Goal: Information Seeking & Learning: Learn about a topic

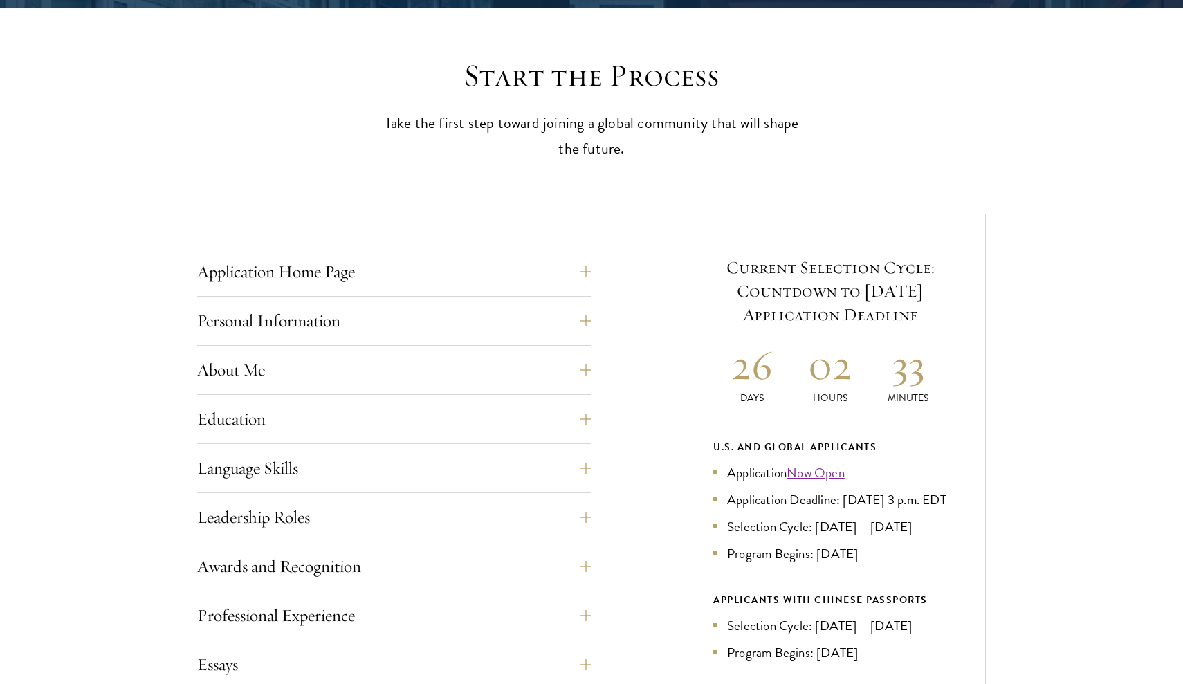
scroll to position [349, 0]
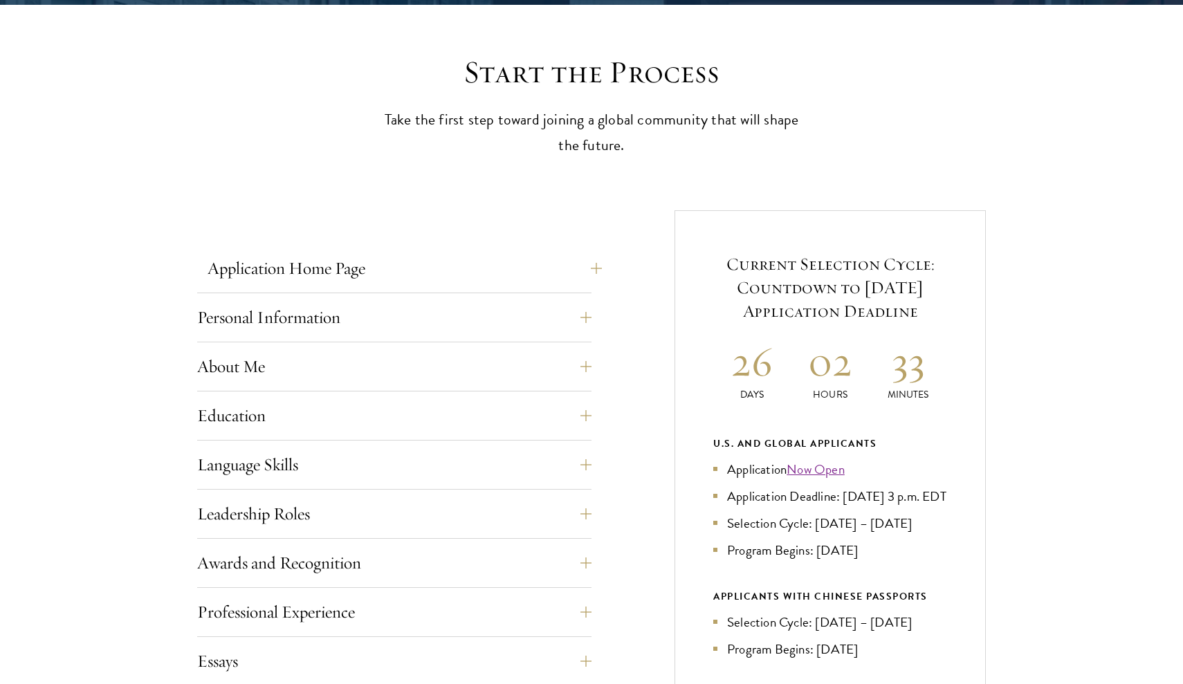
click at [397, 252] on button "Application Home Page" at bounding box center [405, 268] width 394 height 33
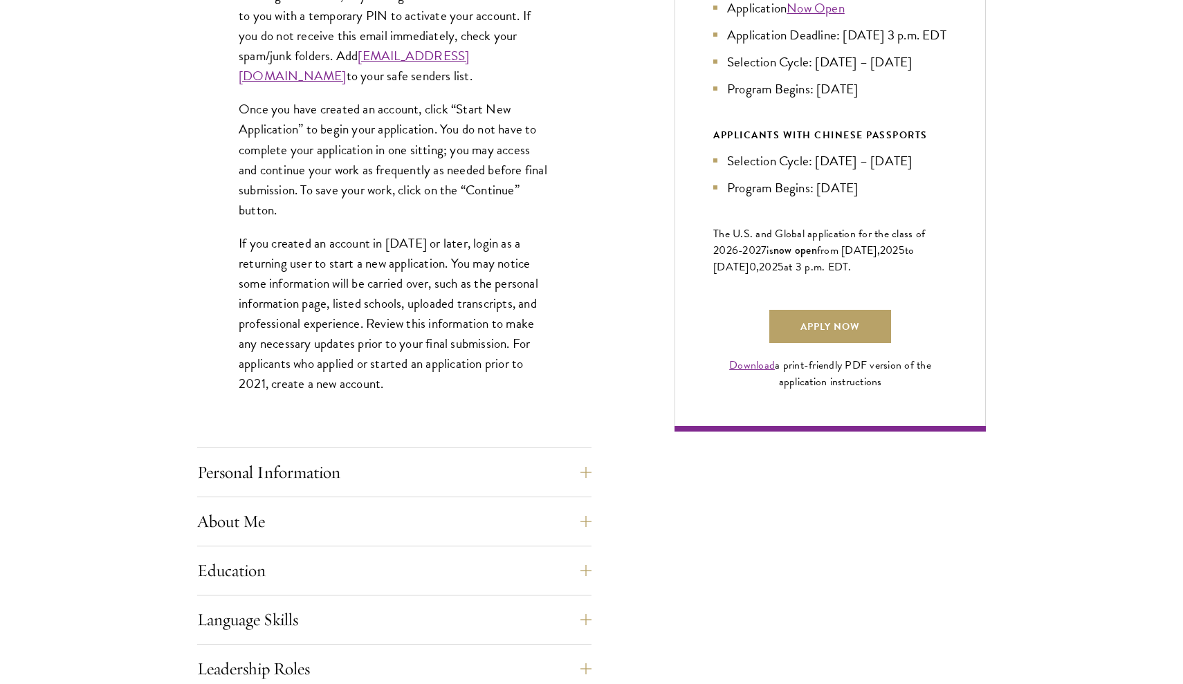
scroll to position [843, 0]
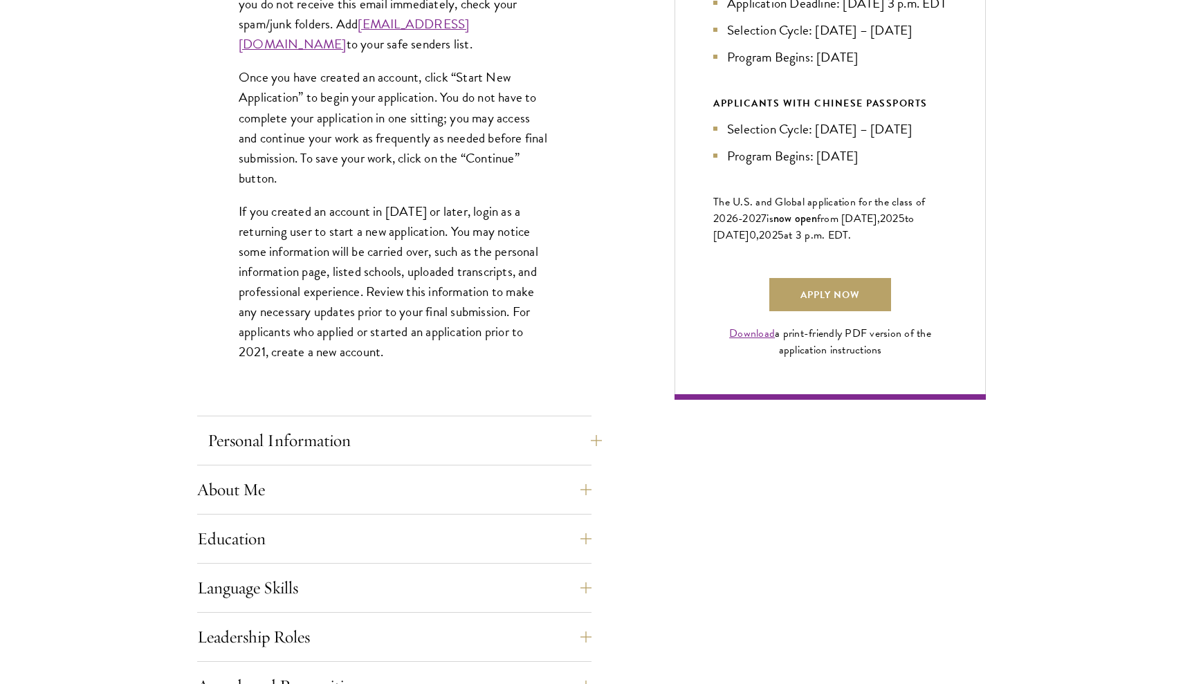
click at [352, 453] on button "Personal Information" at bounding box center [405, 440] width 394 height 33
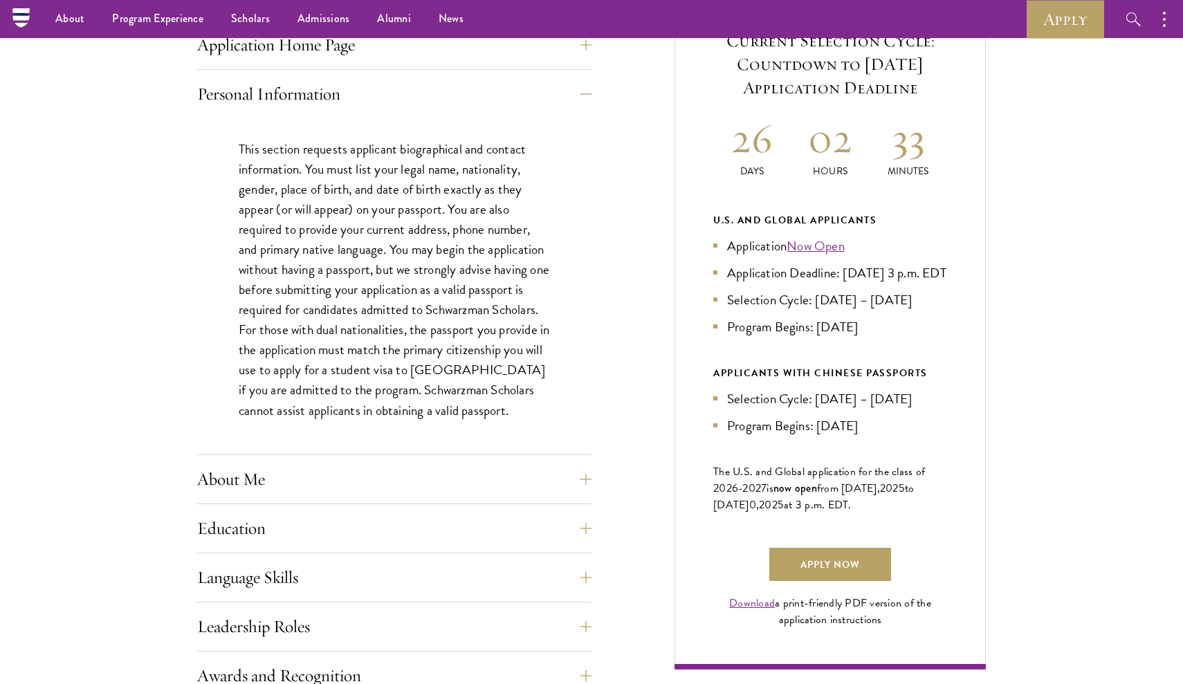
scroll to position [583, 0]
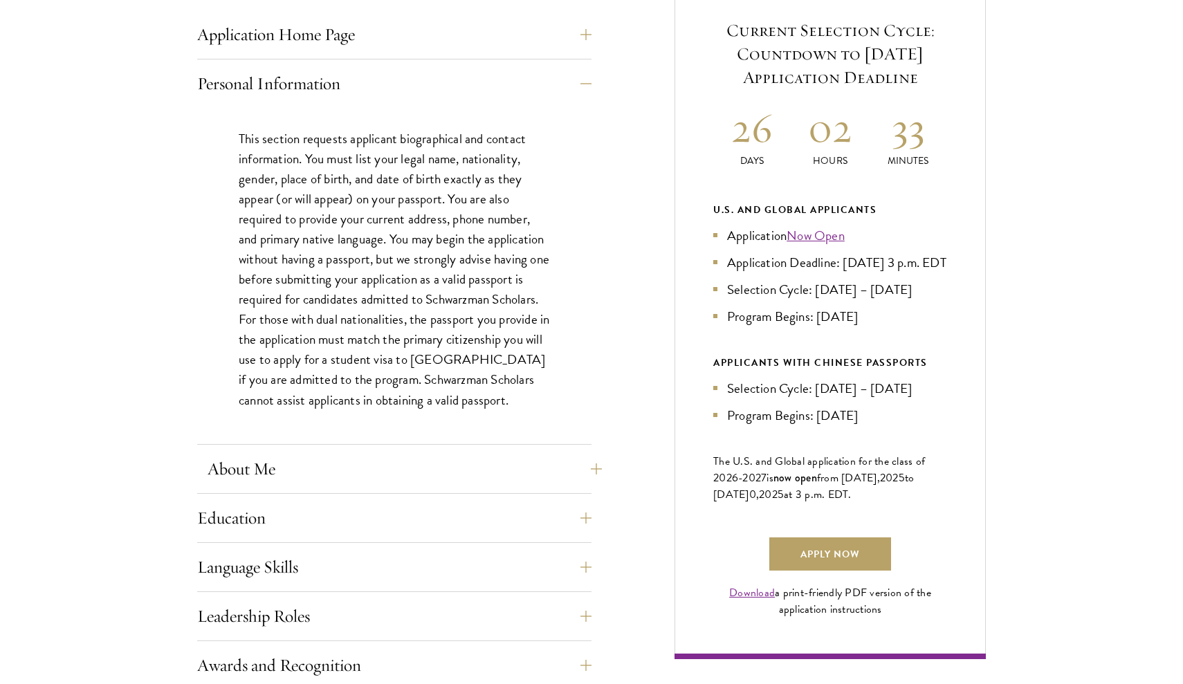
click at [349, 472] on button "About Me" at bounding box center [405, 469] width 394 height 33
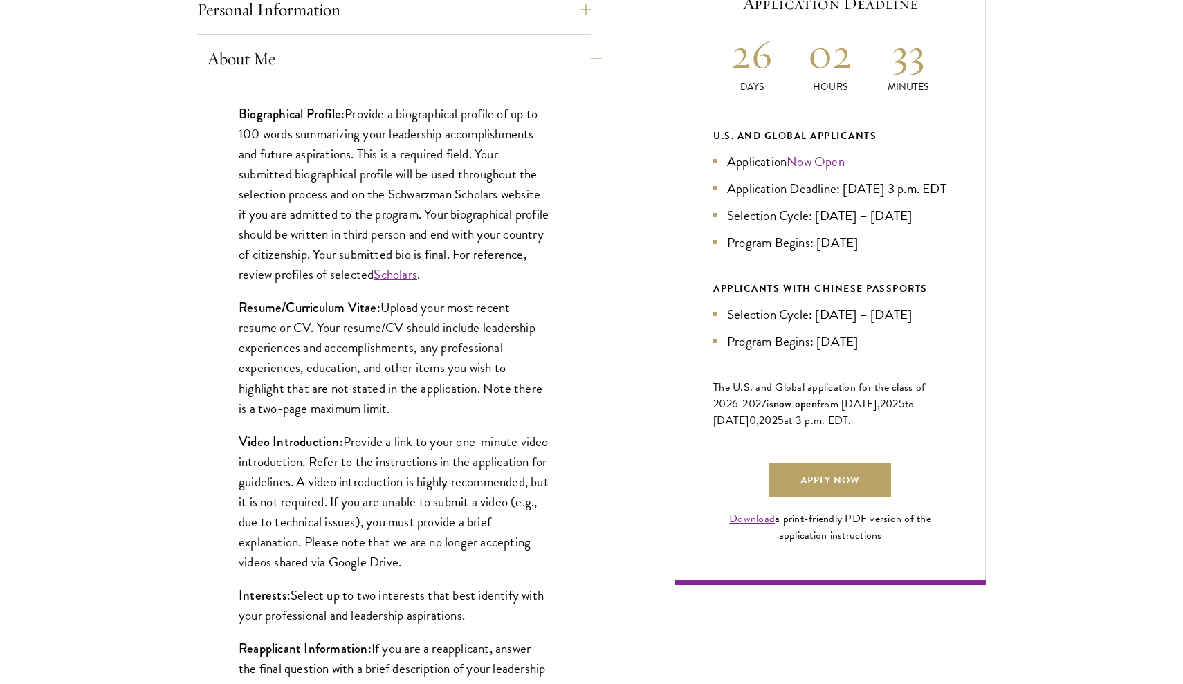
scroll to position [656, 0]
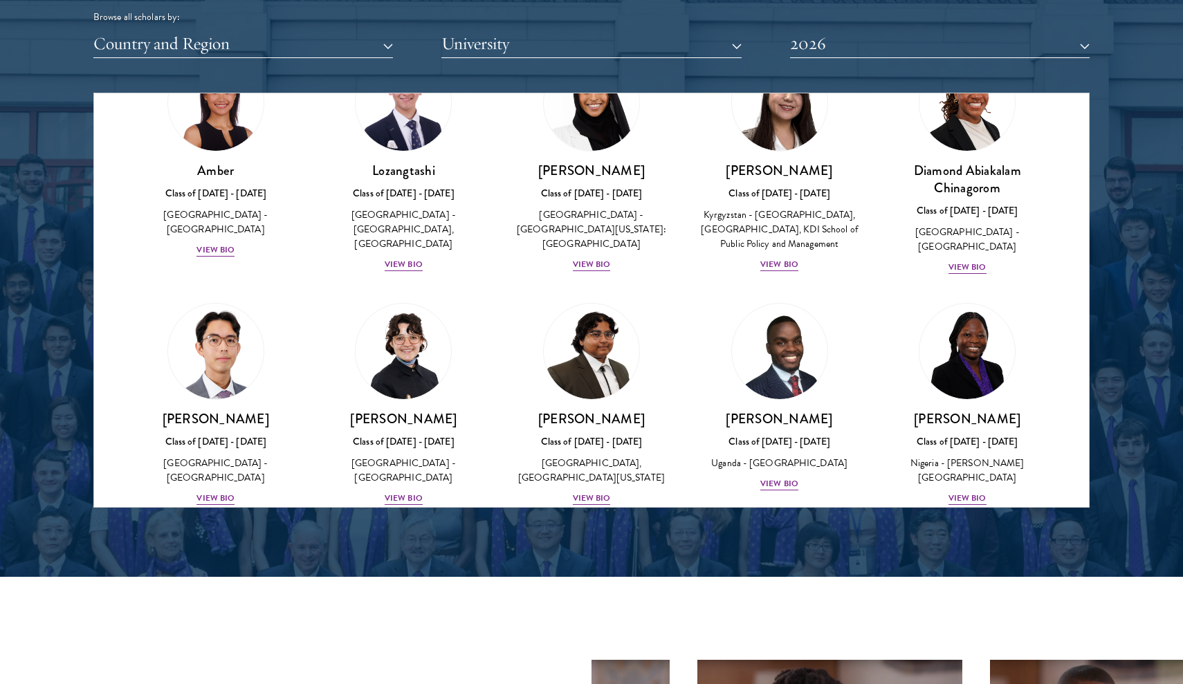
scroll to position [93, 0]
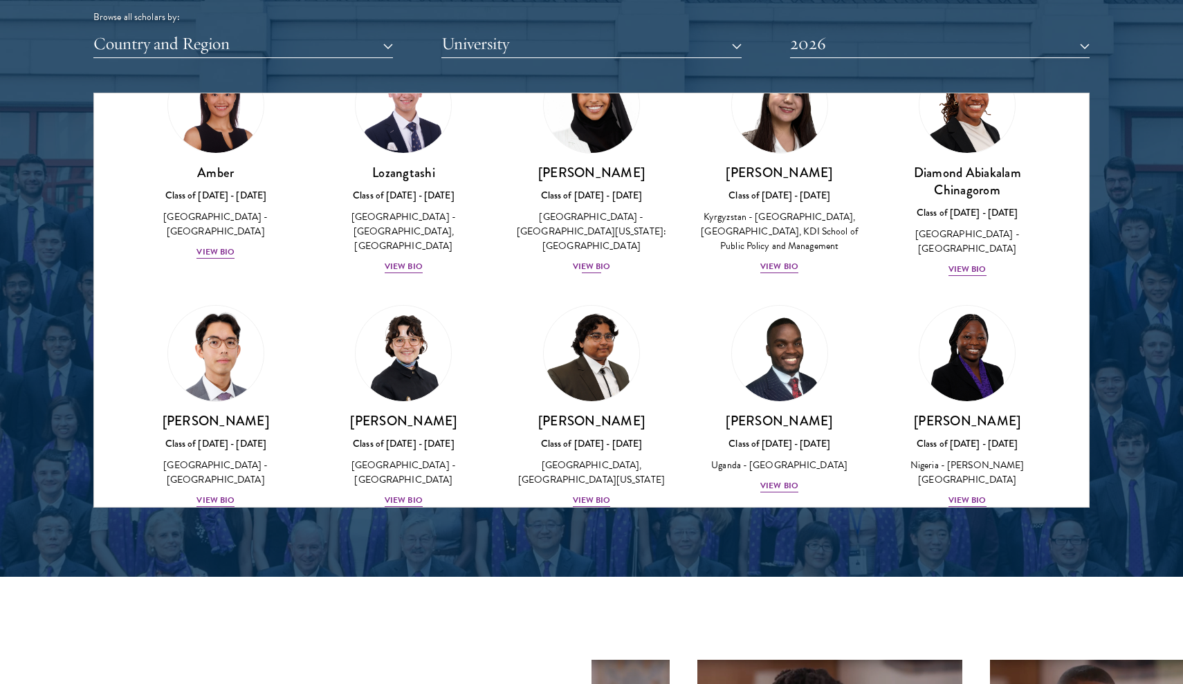
click at [586, 260] on div "View Bio" at bounding box center [592, 266] width 38 height 13
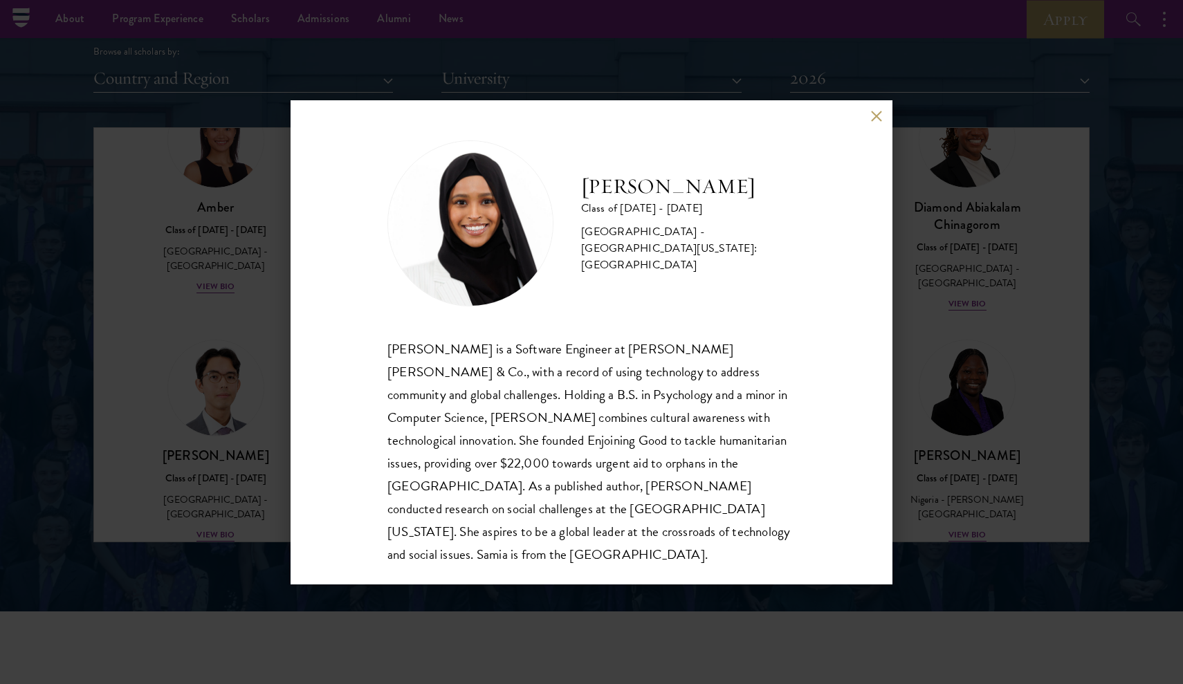
scroll to position [1723, 0]
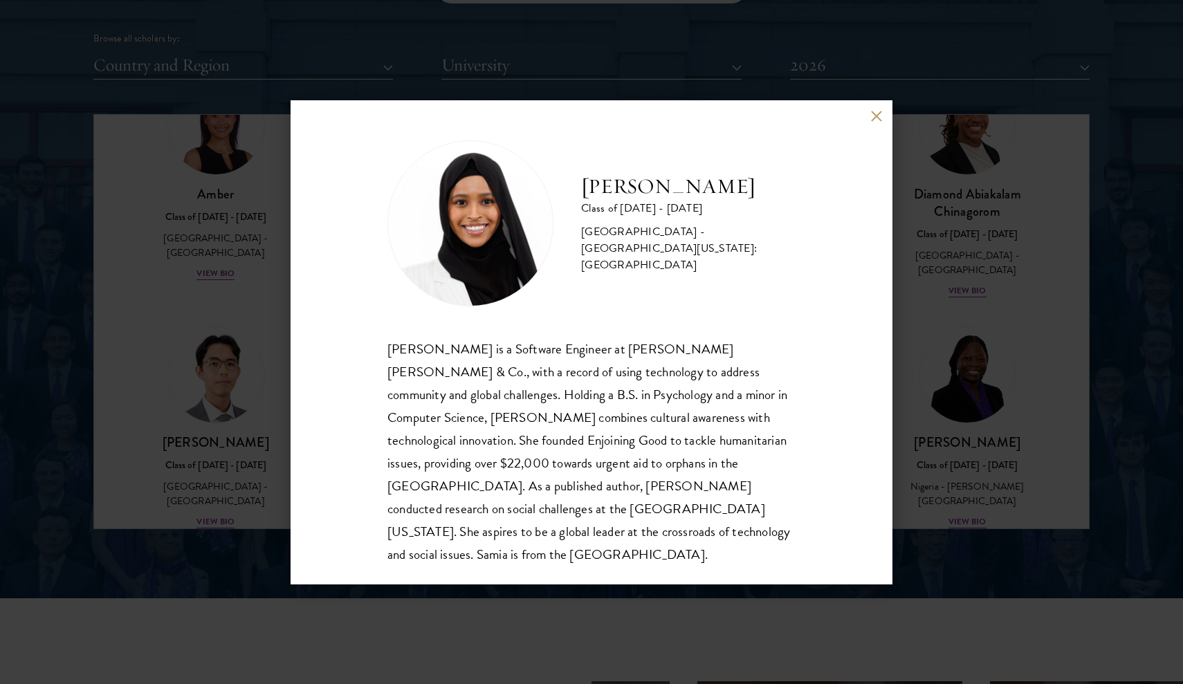
click at [956, 261] on div "[PERSON_NAME] Class of [DATE] - [DATE] [GEOGRAPHIC_DATA] - [GEOGRAPHIC_DATA][US…" at bounding box center [591, 342] width 1183 height 684
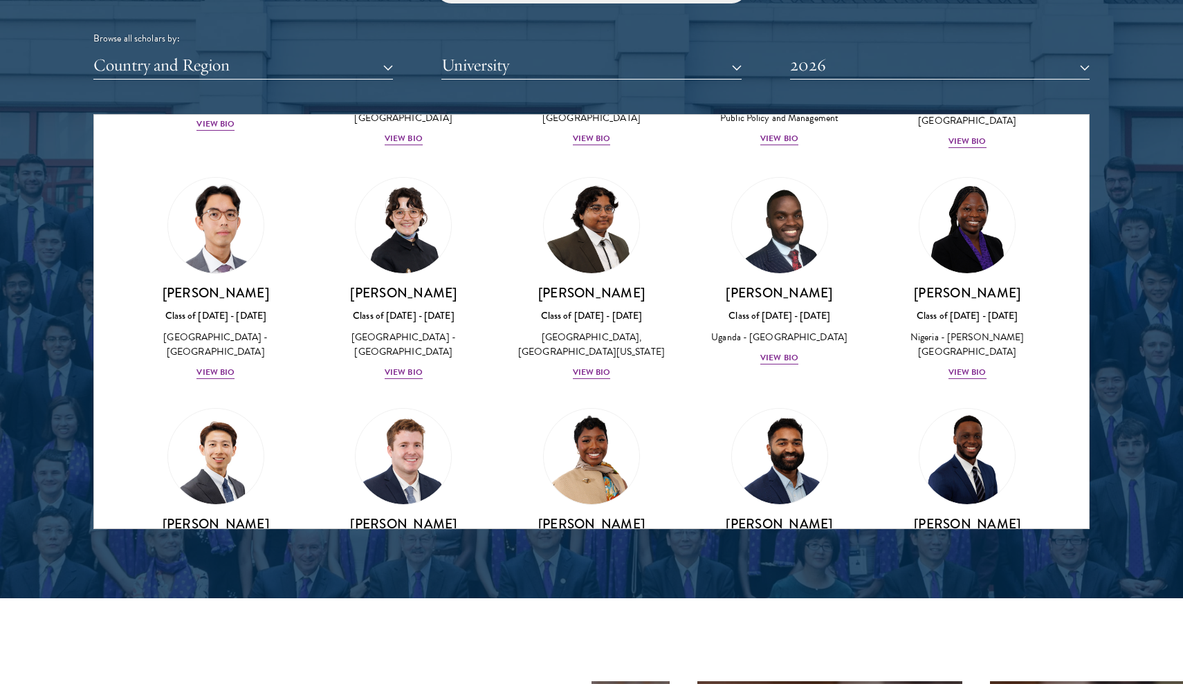
scroll to position [244, 0]
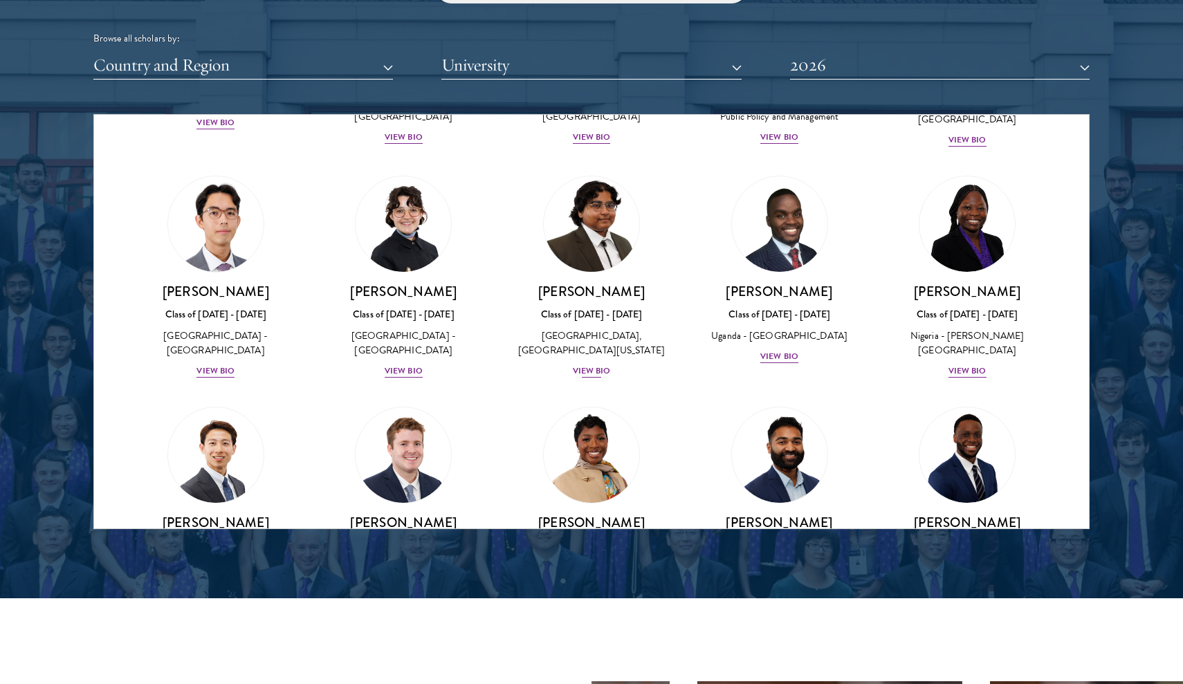
click at [590, 378] on div "View Bio" at bounding box center [592, 371] width 38 height 13
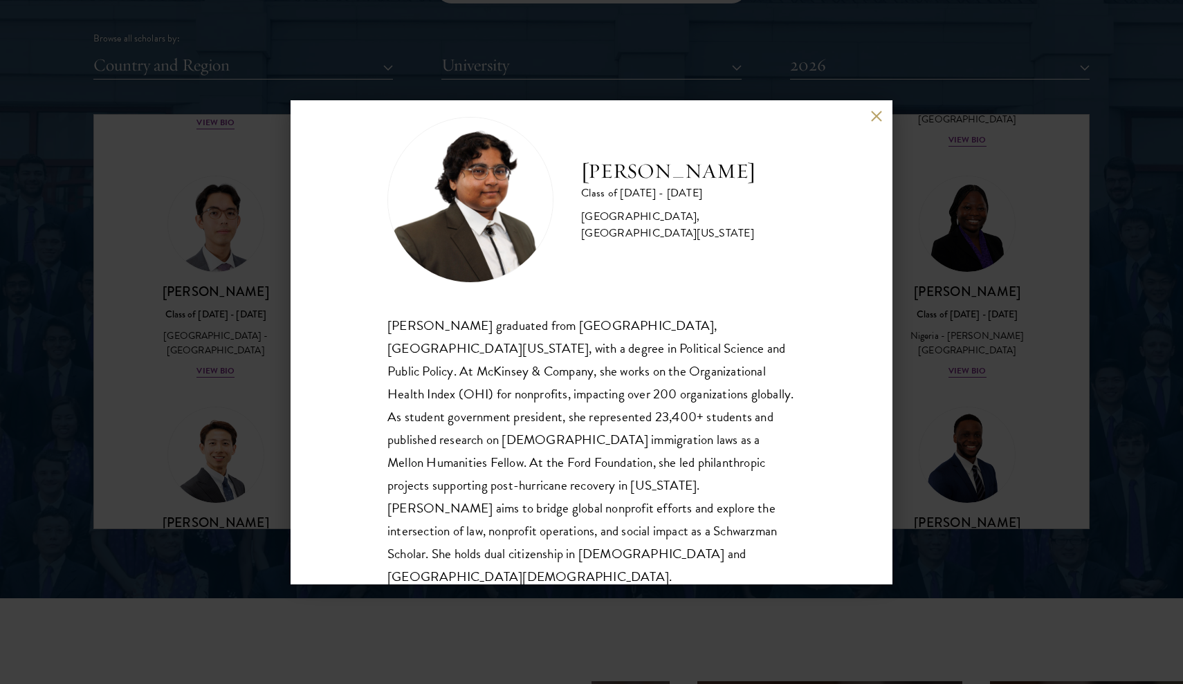
scroll to position [24, 0]
click at [976, 351] on div "[PERSON_NAME] Class of [DATE] - [DATE] [GEOGRAPHIC_DATA] - [GEOGRAPHIC_DATA], […" at bounding box center [591, 342] width 1183 height 684
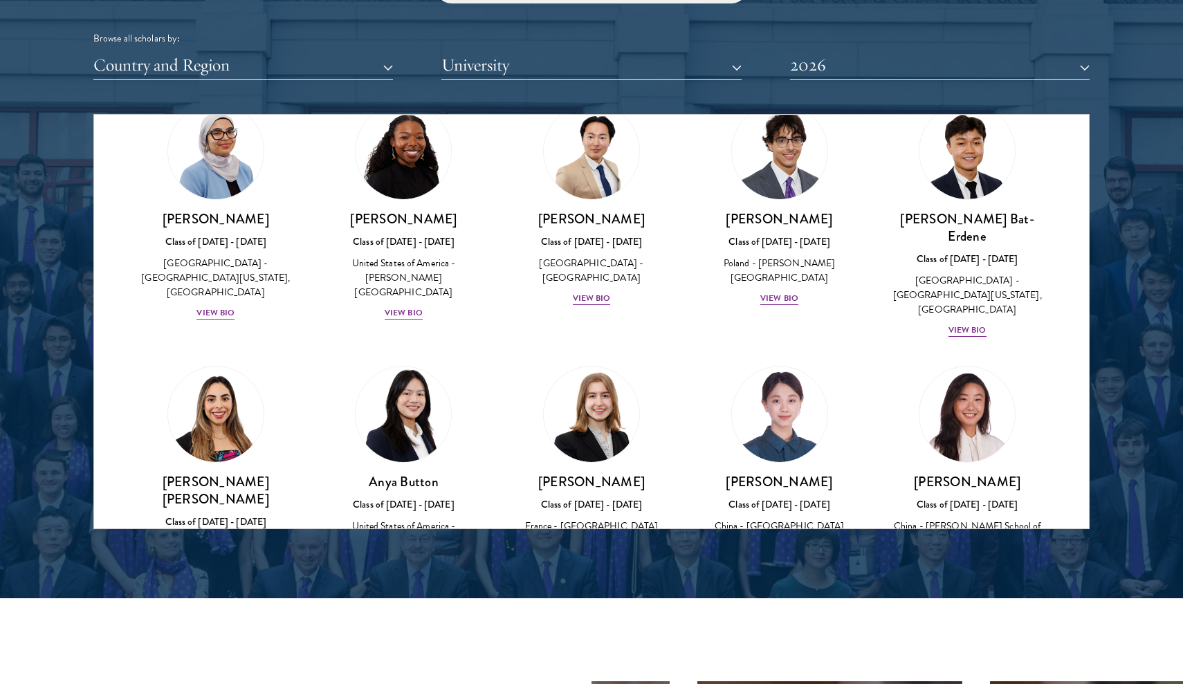
scroll to position [807, 0]
click at [405, 307] on div "View Bio" at bounding box center [404, 313] width 38 height 13
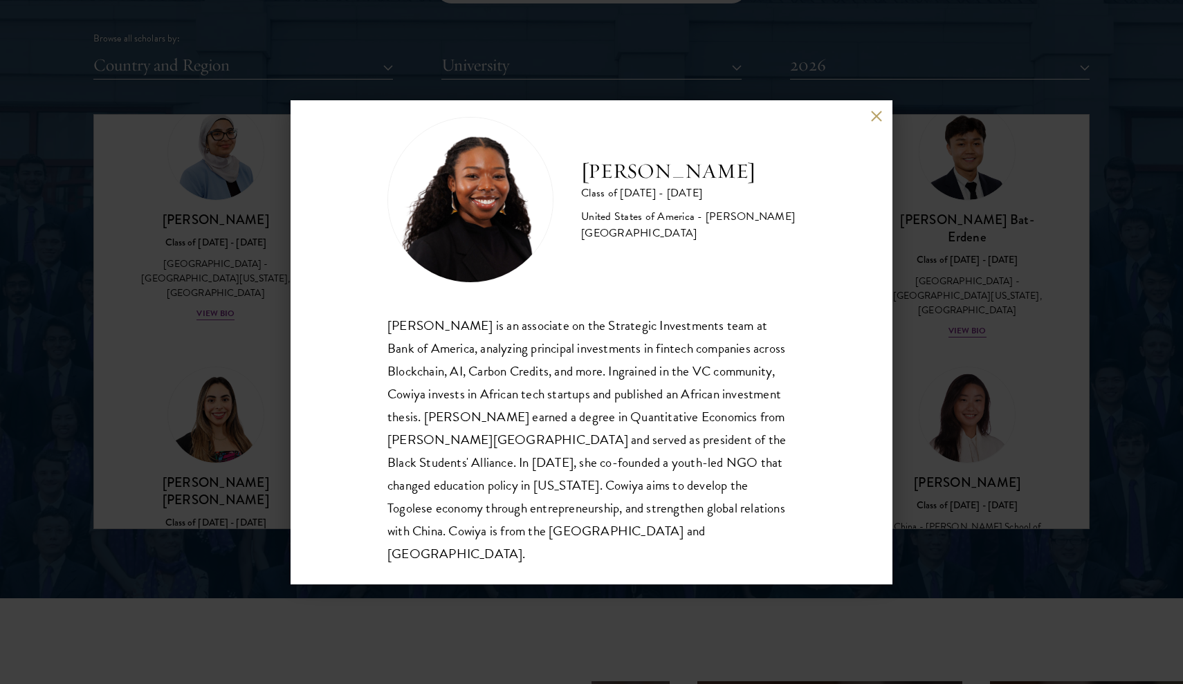
scroll to position [24, 0]
click at [936, 242] on div "[PERSON_NAME] Class of [DATE] - [DATE] [GEOGRAPHIC_DATA] - [PERSON_NAME][GEOGRA…" at bounding box center [591, 342] width 1183 height 684
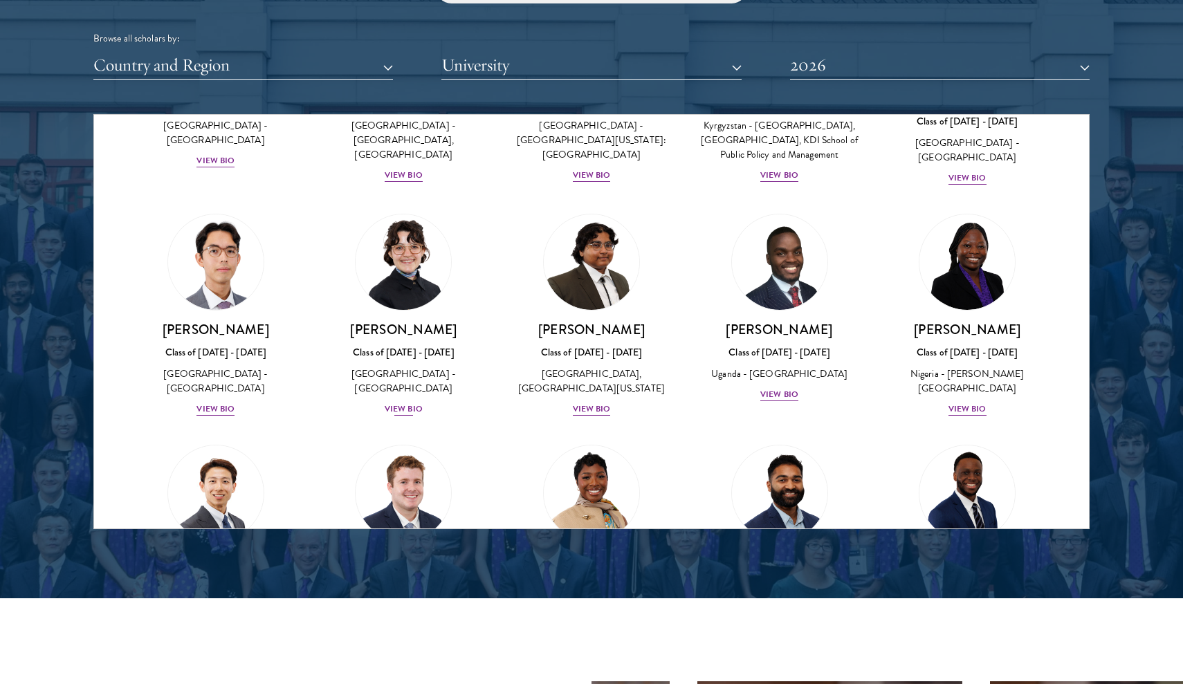
scroll to position [217, 0]
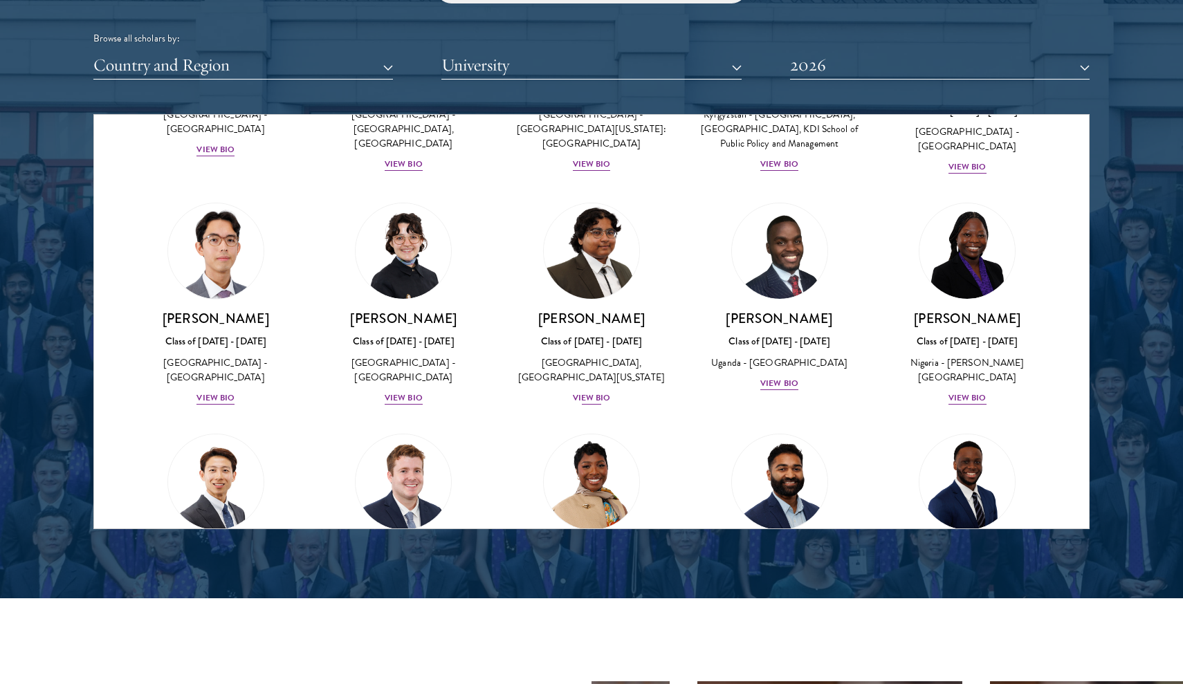
click at [579, 401] on div "View Bio" at bounding box center [592, 398] width 38 height 13
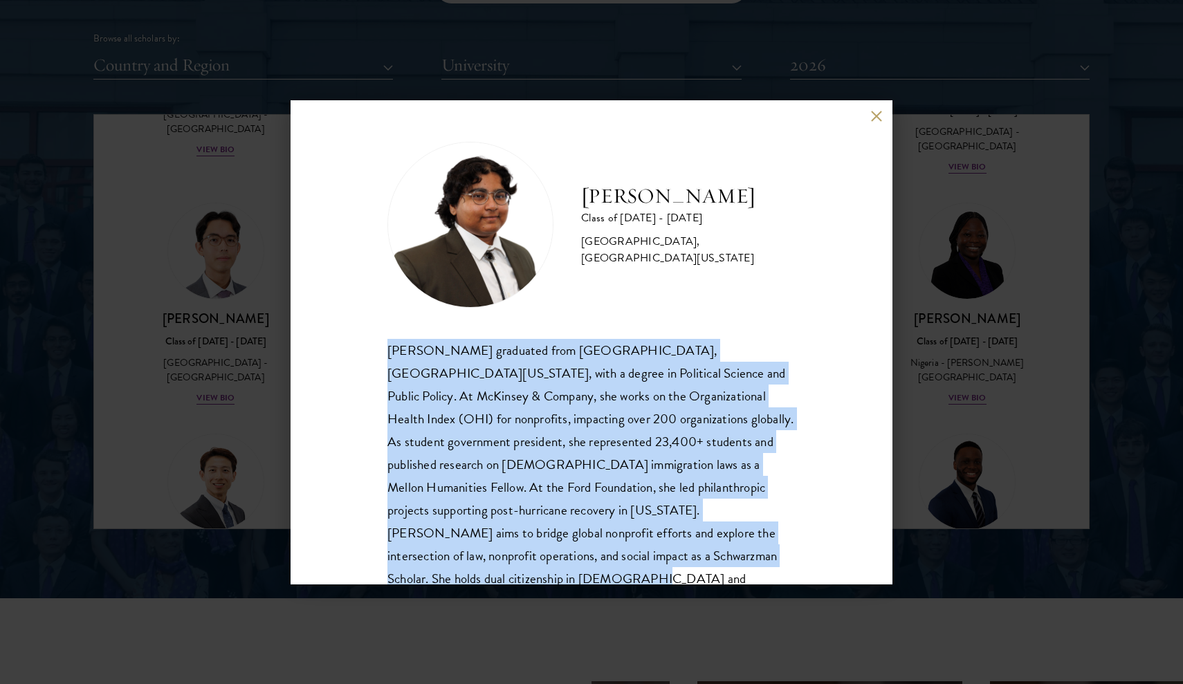
drag, startPoint x: 387, startPoint y: 350, endPoint x: 825, endPoint y: 551, distance: 481.4
click at [825, 551] on div "[PERSON_NAME] Class of [DATE] - [DATE] [GEOGRAPHIC_DATA] - [GEOGRAPHIC_DATA], […" at bounding box center [592, 342] width 602 height 484
copy div "[PERSON_NAME] graduated from [GEOGRAPHIC_DATA], [GEOGRAPHIC_DATA][US_STATE], wi…"
click at [976, 316] on div "[PERSON_NAME] Class of [DATE] - [DATE] [GEOGRAPHIC_DATA] - [GEOGRAPHIC_DATA], […" at bounding box center [591, 342] width 1183 height 684
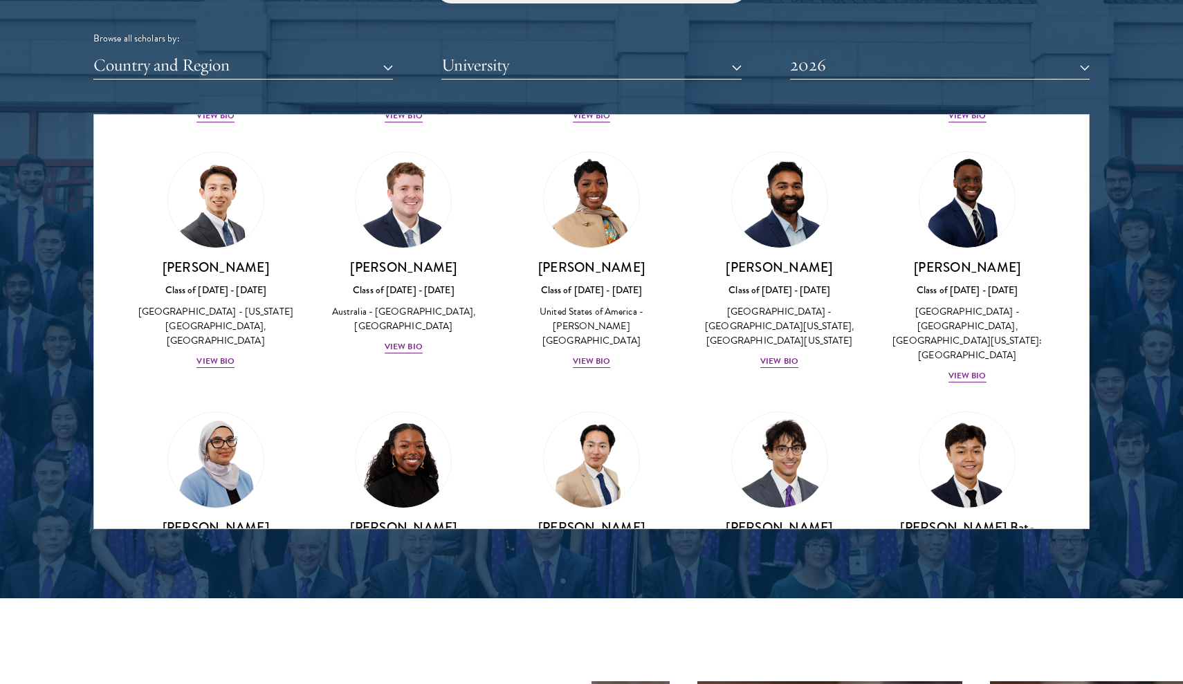
scroll to position [502, 0]
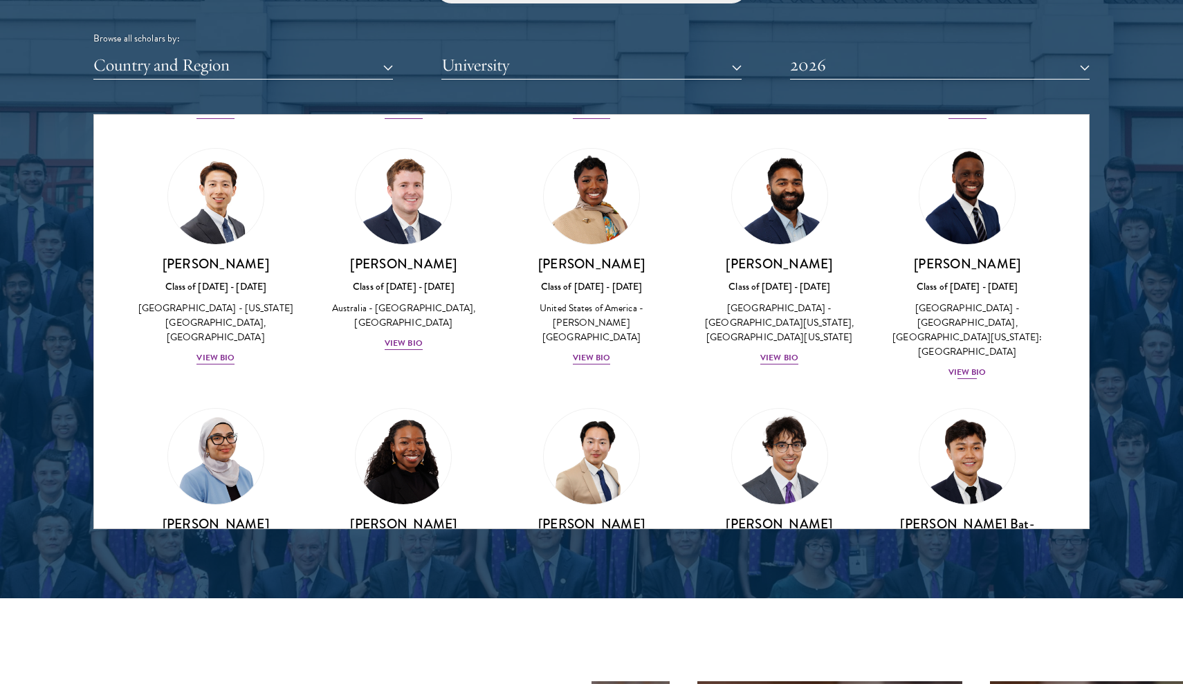
click at [956, 366] on div "View Bio" at bounding box center [968, 372] width 38 height 13
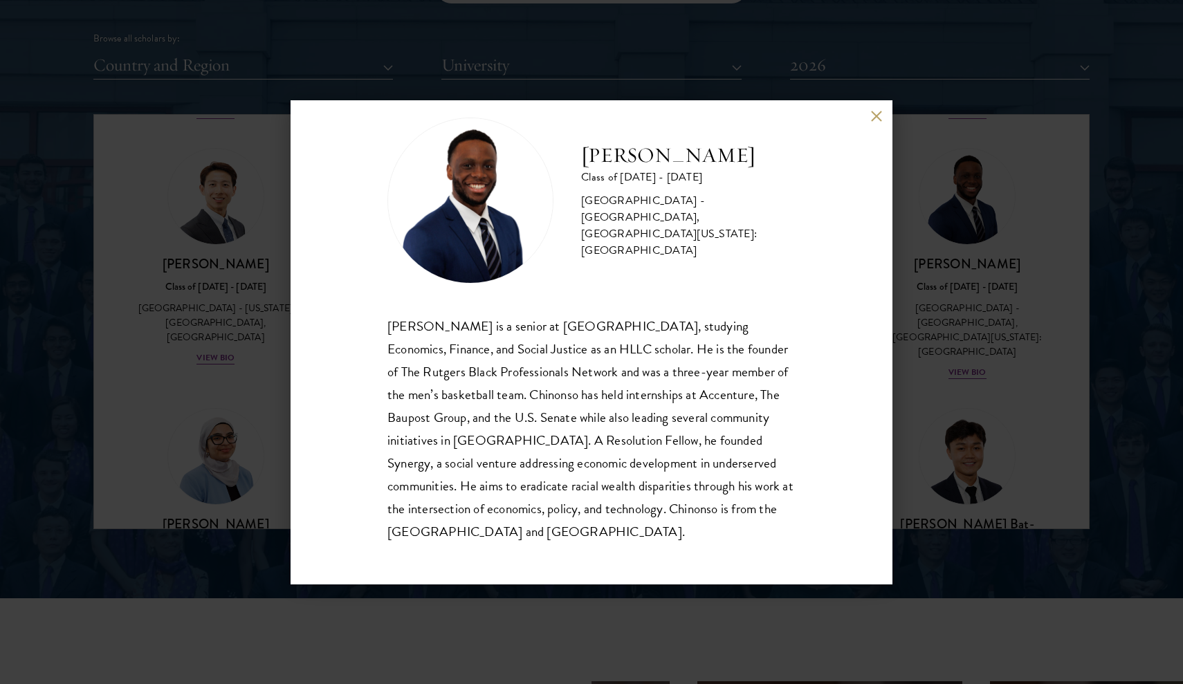
scroll to position [24, 0]
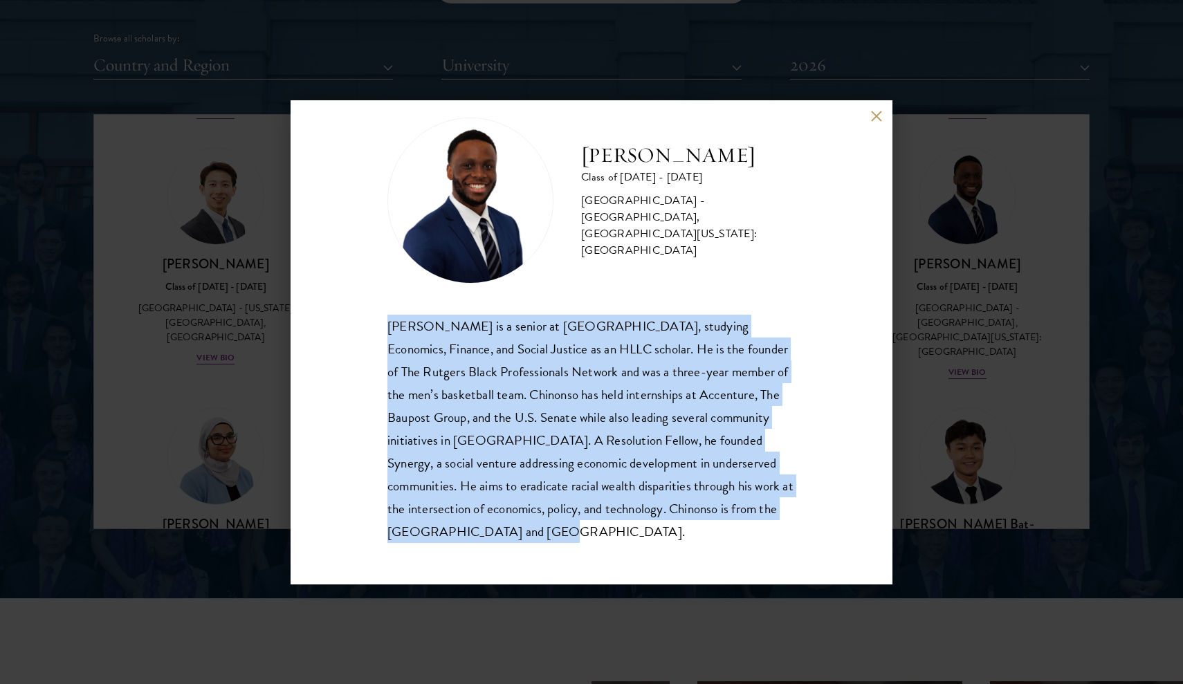
drag, startPoint x: 454, startPoint y: 535, endPoint x: 359, endPoint y: 285, distance: 267.2
click at [359, 285] on div "[PERSON_NAME] Class of [DATE] - [DATE] [GEOGRAPHIC_DATA] - [GEOGRAPHIC_DATA], […" at bounding box center [592, 342] width 602 height 484
copy div "[PERSON_NAME] is a senior at [GEOGRAPHIC_DATA], studying Economics, Finance, an…"
click at [1047, 190] on div "[PERSON_NAME] Class of [DATE] - [DATE] [GEOGRAPHIC_DATA] - [GEOGRAPHIC_DATA], […" at bounding box center [591, 342] width 1183 height 684
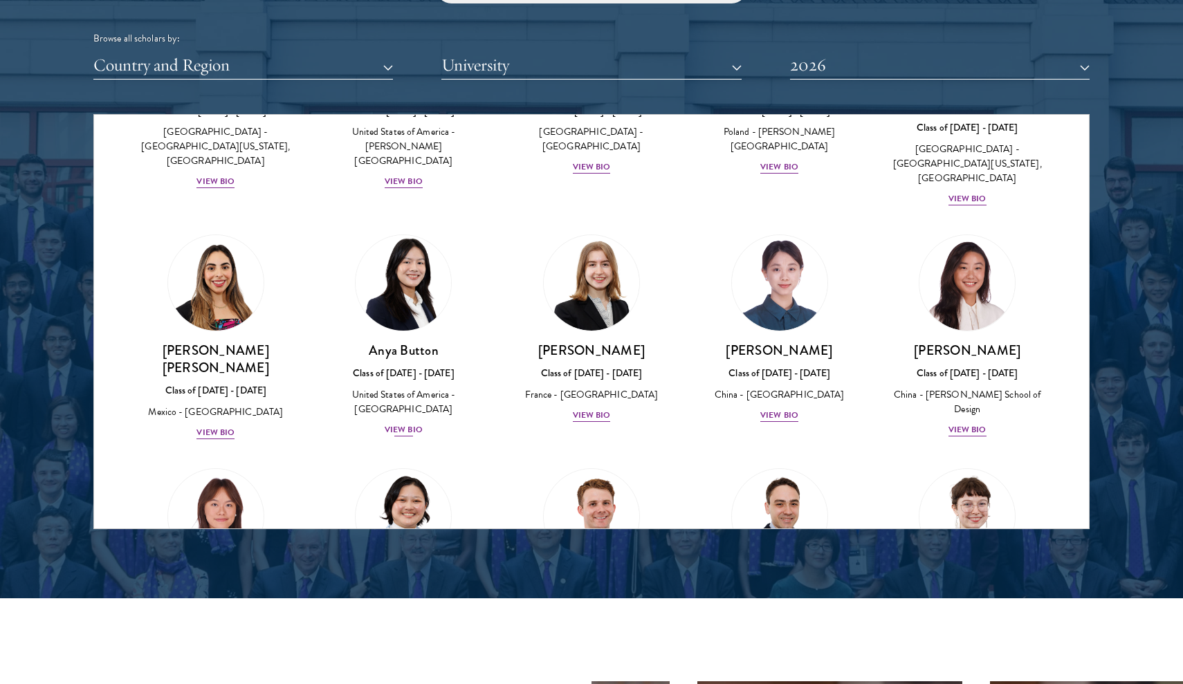
scroll to position [944, 0]
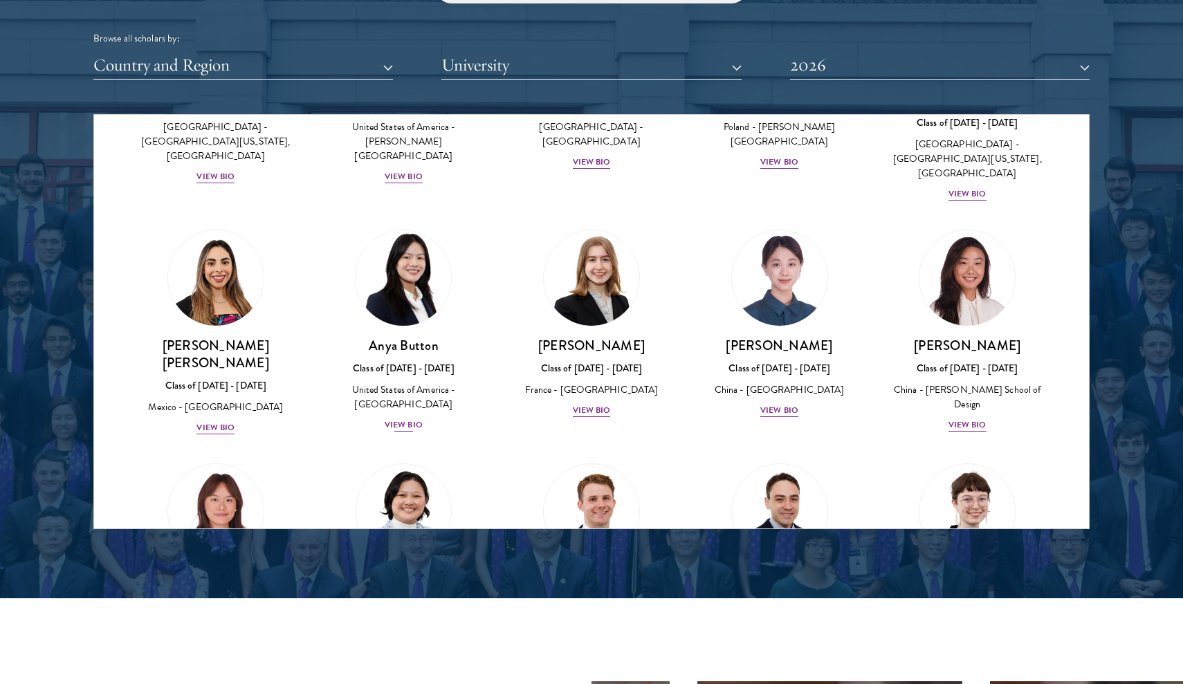
click at [412, 419] on div "View Bio" at bounding box center [404, 425] width 38 height 13
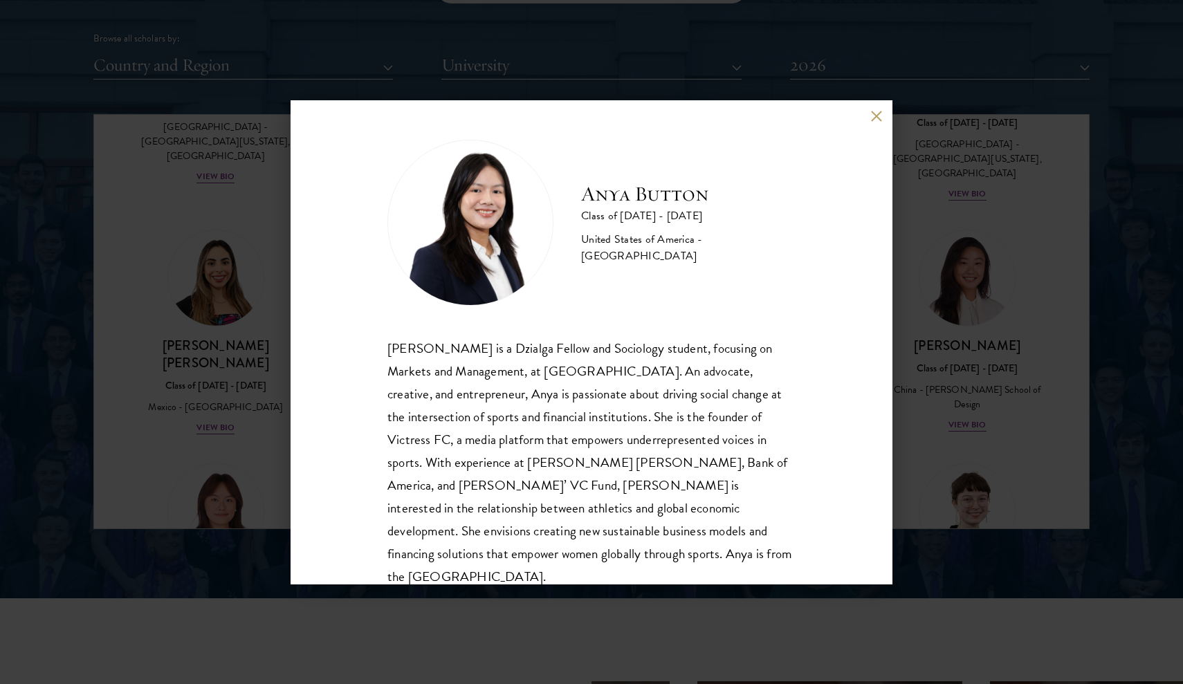
scroll to position [1, 0]
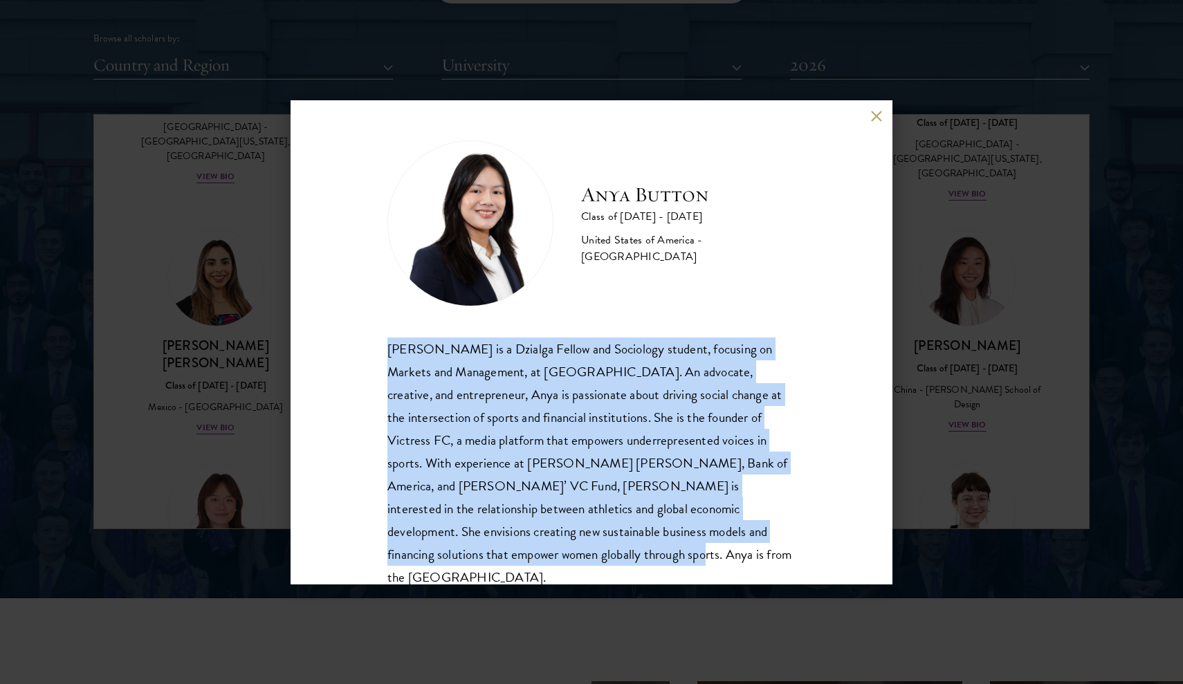
drag, startPoint x: 392, startPoint y: 349, endPoint x: 850, endPoint y: 551, distance: 500.7
click at [850, 551] on div "Anya Button Class of [DATE] - [DATE] [GEOGRAPHIC_DATA] - [GEOGRAPHIC_DATA] [PER…" at bounding box center [592, 342] width 602 height 484
copy div "[PERSON_NAME] is a Dzialga Fellow and Sociology student, focusing on Markets an…"
click at [880, 120] on button at bounding box center [876, 117] width 12 height 12
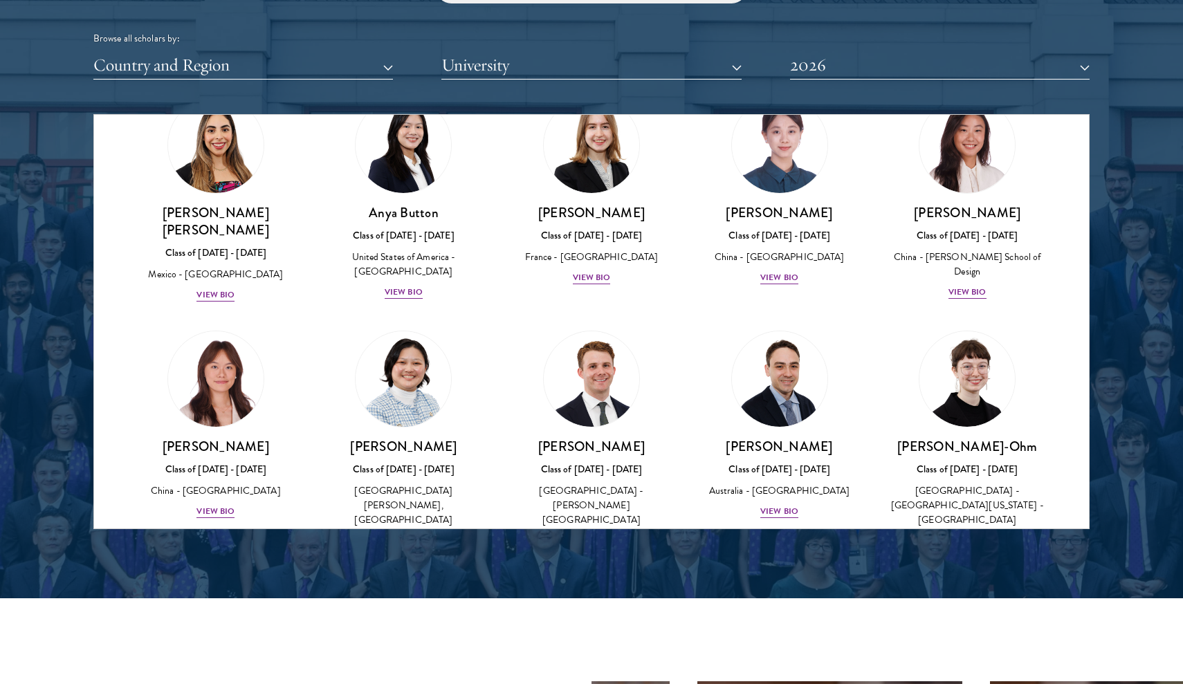
scroll to position [1081, 0]
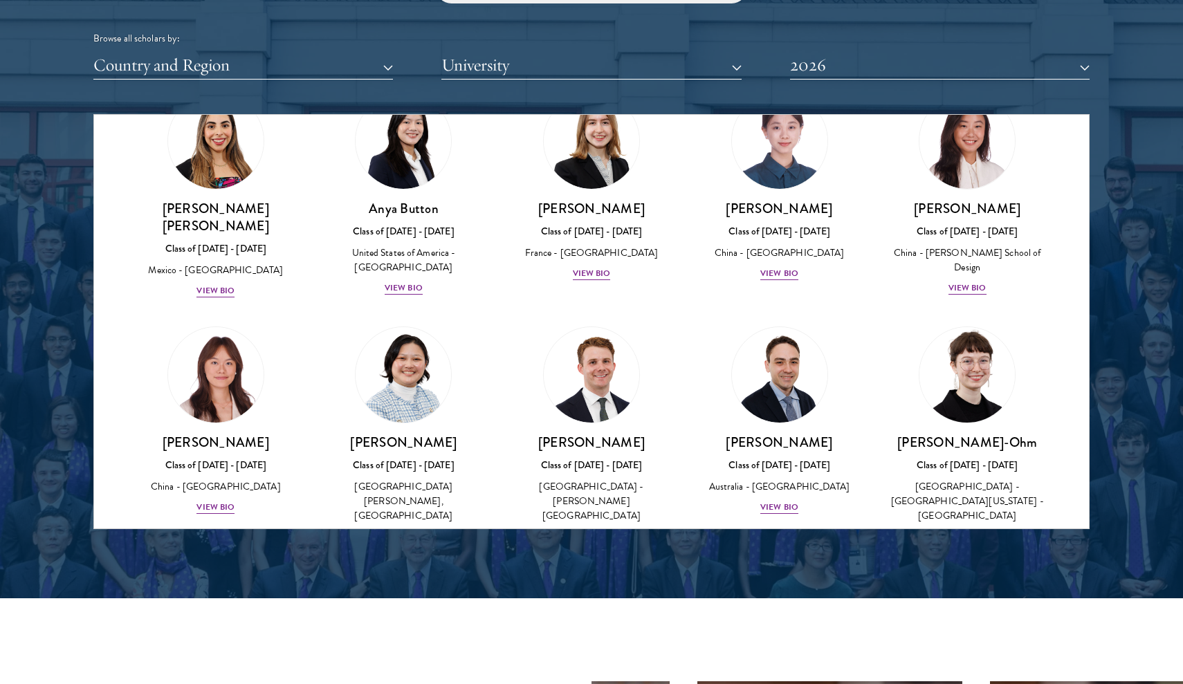
click at [957, 530] on div "View Bio" at bounding box center [968, 536] width 38 height 13
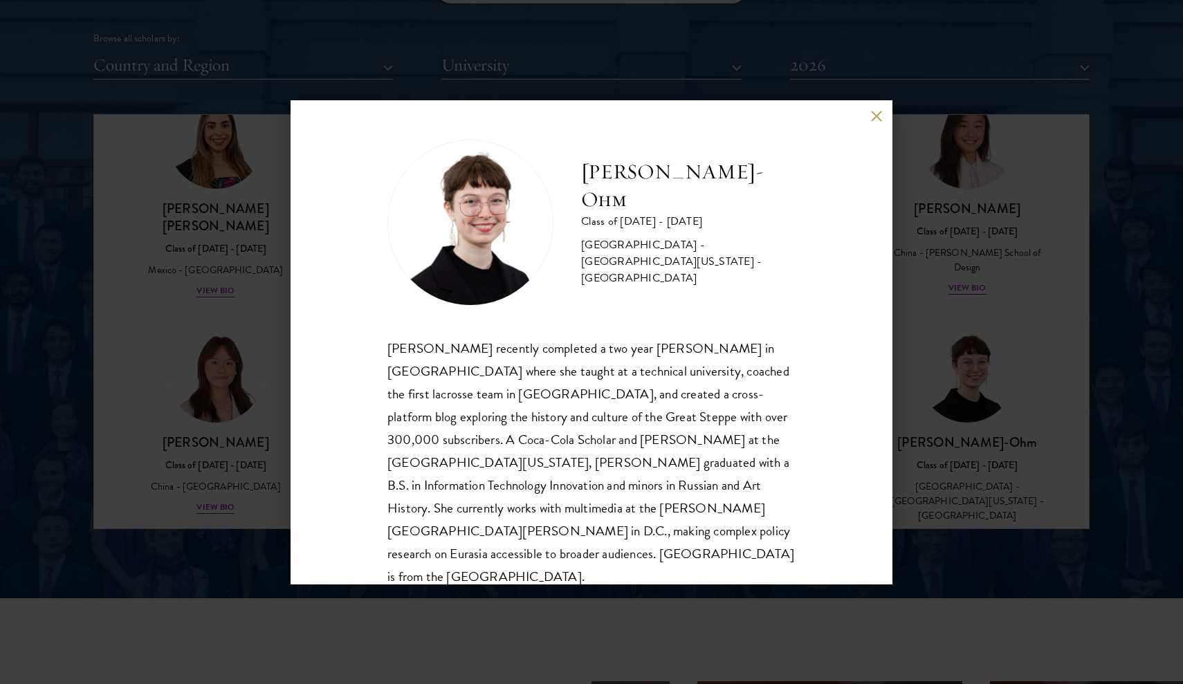
scroll to position [1, 0]
click at [935, 336] on div "[PERSON_NAME]-Ohm Class of [DATE] - [DATE] [GEOGRAPHIC_DATA] - [GEOGRAPHIC_DATA…" at bounding box center [591, 342] width 1183 height 684
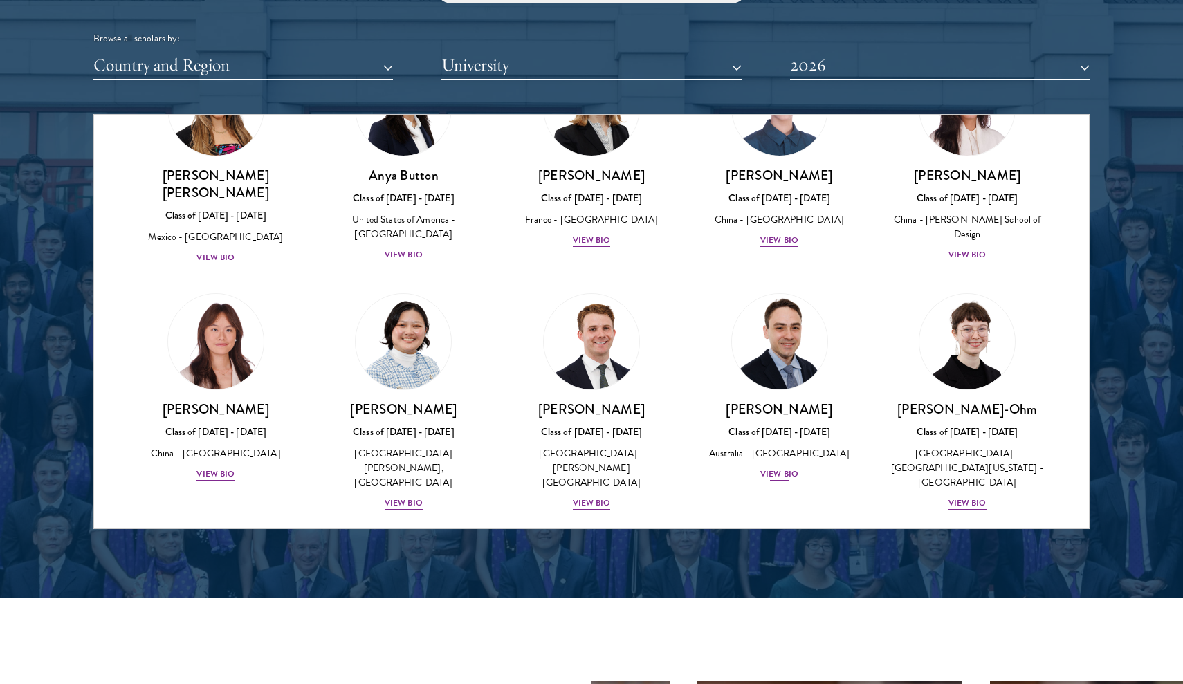
scroll to position [1115, 0]
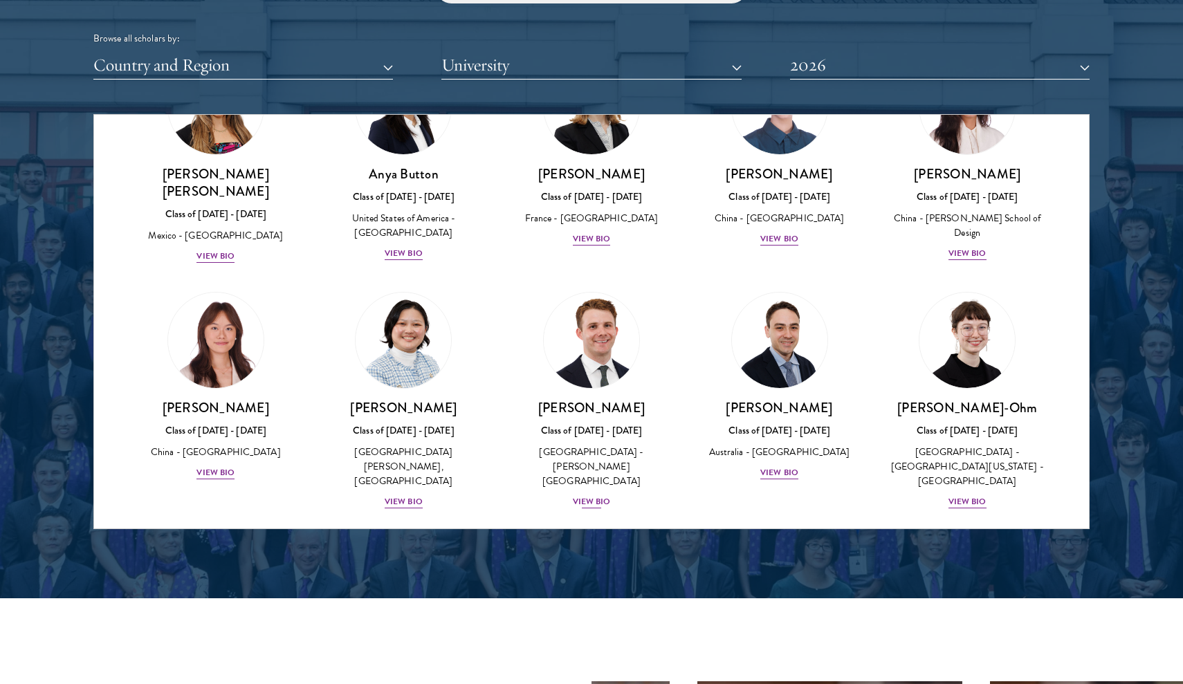
click at [608, 495] on div "View Bio" at bounding box center [592, 501] width 38 height 13
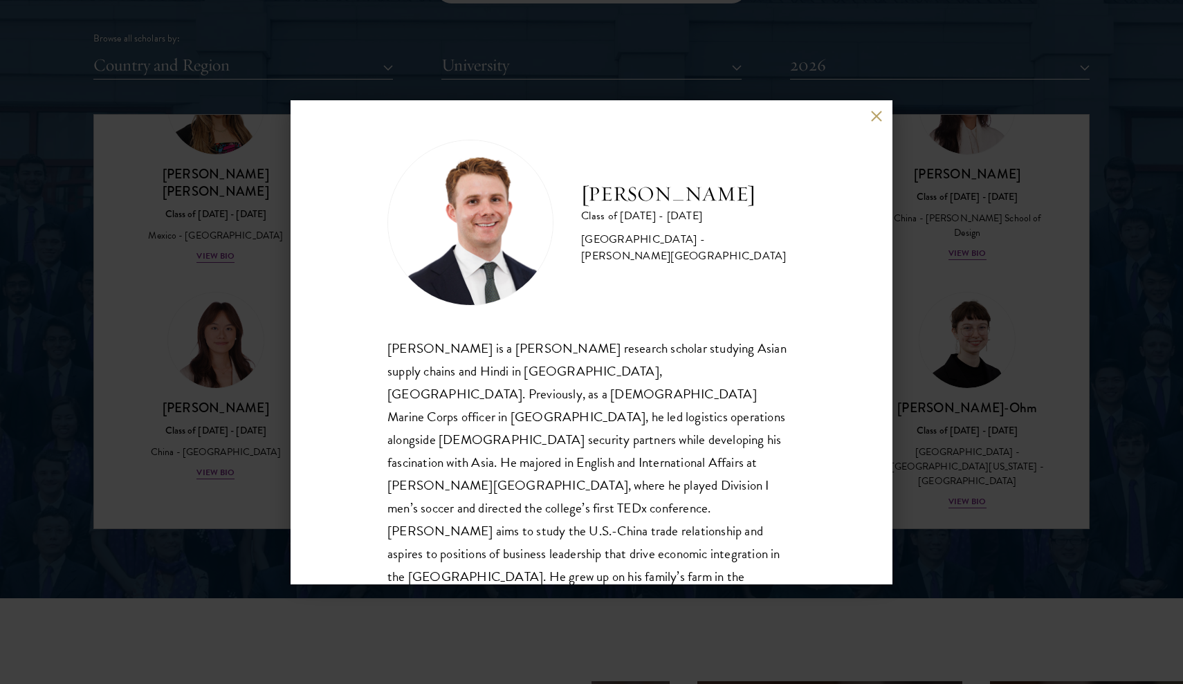
scroll to position [1, 0]
click at [988, 343] on div "[PERSON_NAME] Class of [DATE] - [DATE] [GEOGRAPHIC_DATA] - [PERSON_NAME][GEOGRA…" at bounding box center [591, 342] width 1183 height 684
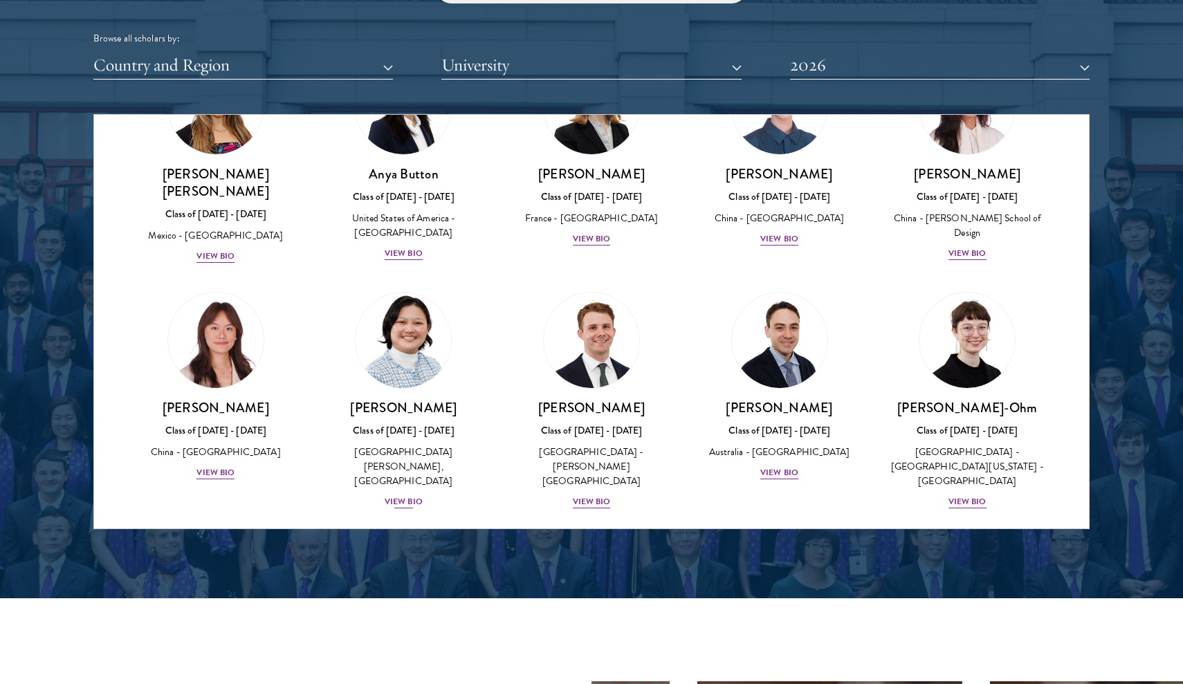
click at [419, 437] on div "[PERSON_NAME] Class of [DATE] - [DATE] [GEOGRAPHIC_DATA] - [PERSON_NAME][GEOGRA…" at bounding box center [404, 454] width 161 height 111
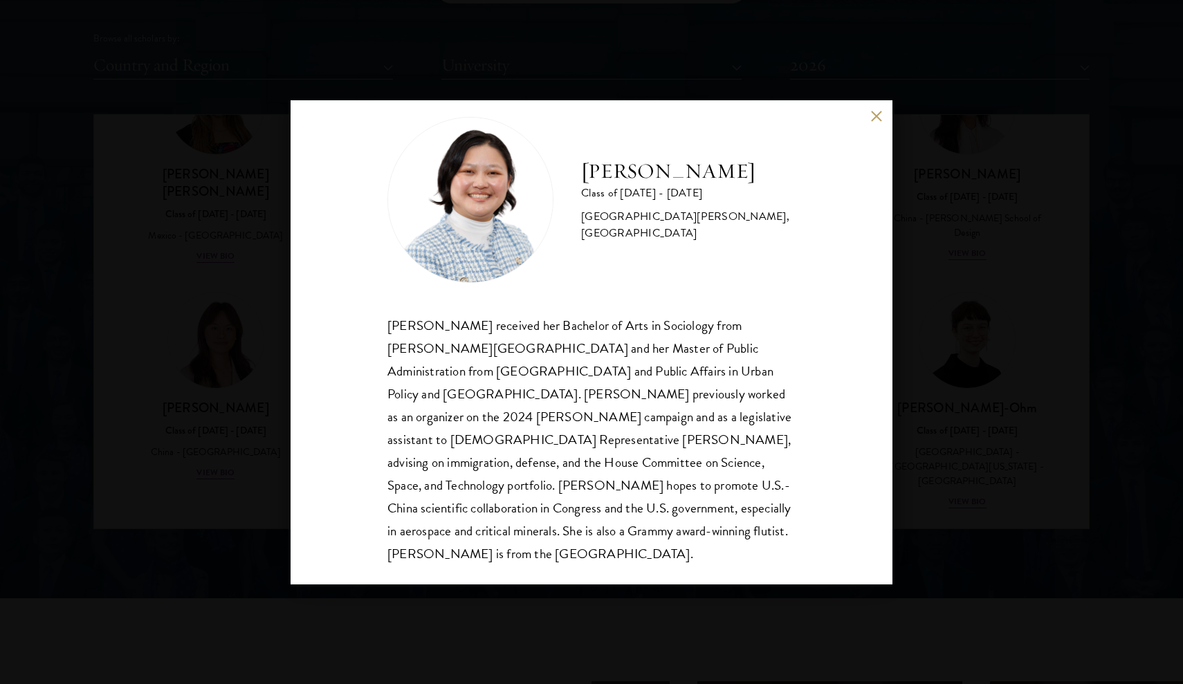
scroll to position [24, 0]
click at [944, 369] on div "[PERSON_NAME] Class of [DATE] - [DATE] [GEOGRAPHIC_DATA] - [PERSON_NAME][GEOGRA…" at bounding box center [591, 342] width 1183 height 684
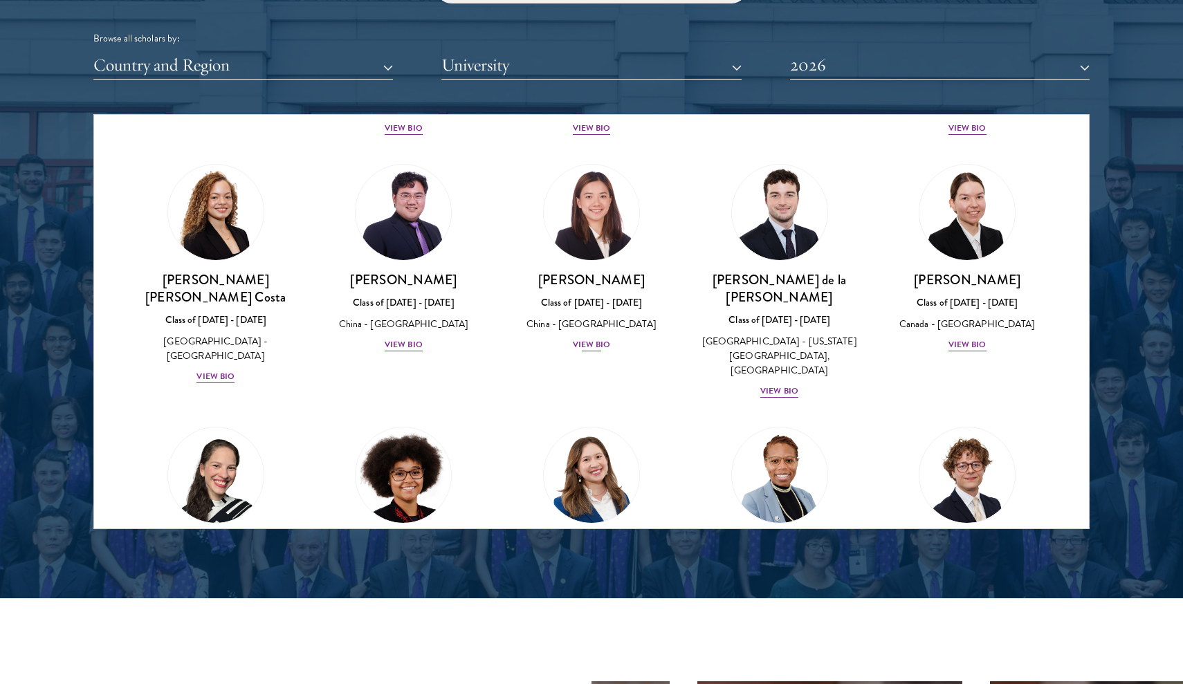
scroll to position [1500, 0]
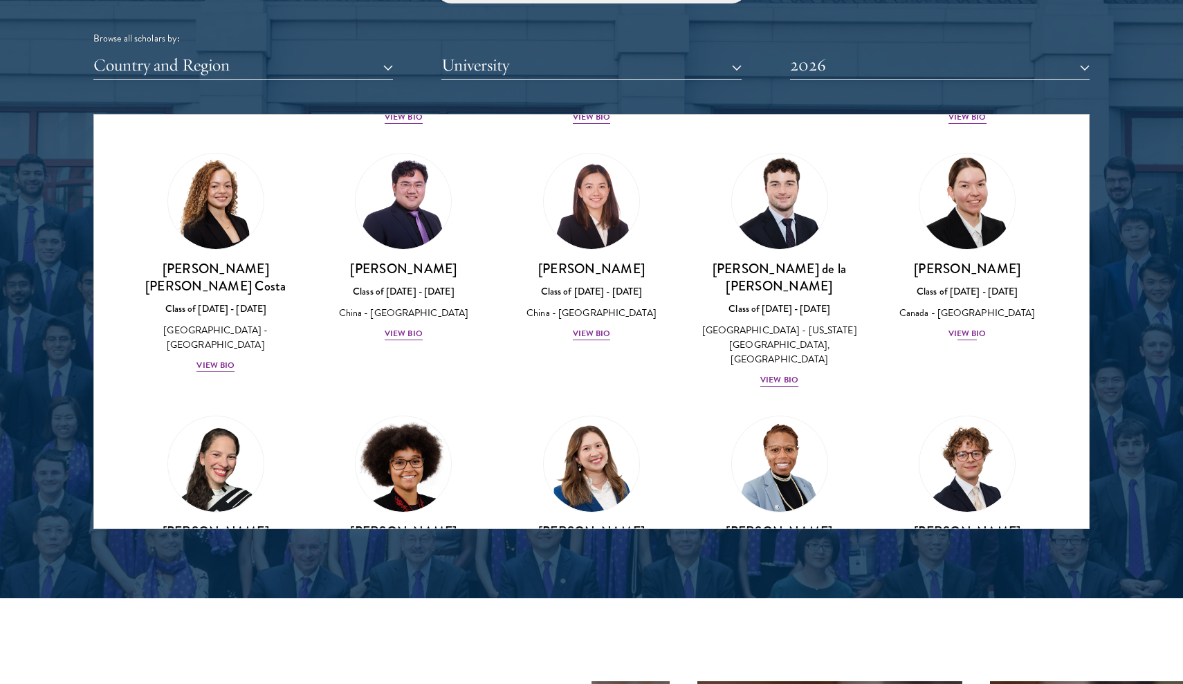
click at [972, 327] on div "View Bio" at bounding box center [968, 333] width 38 height 13
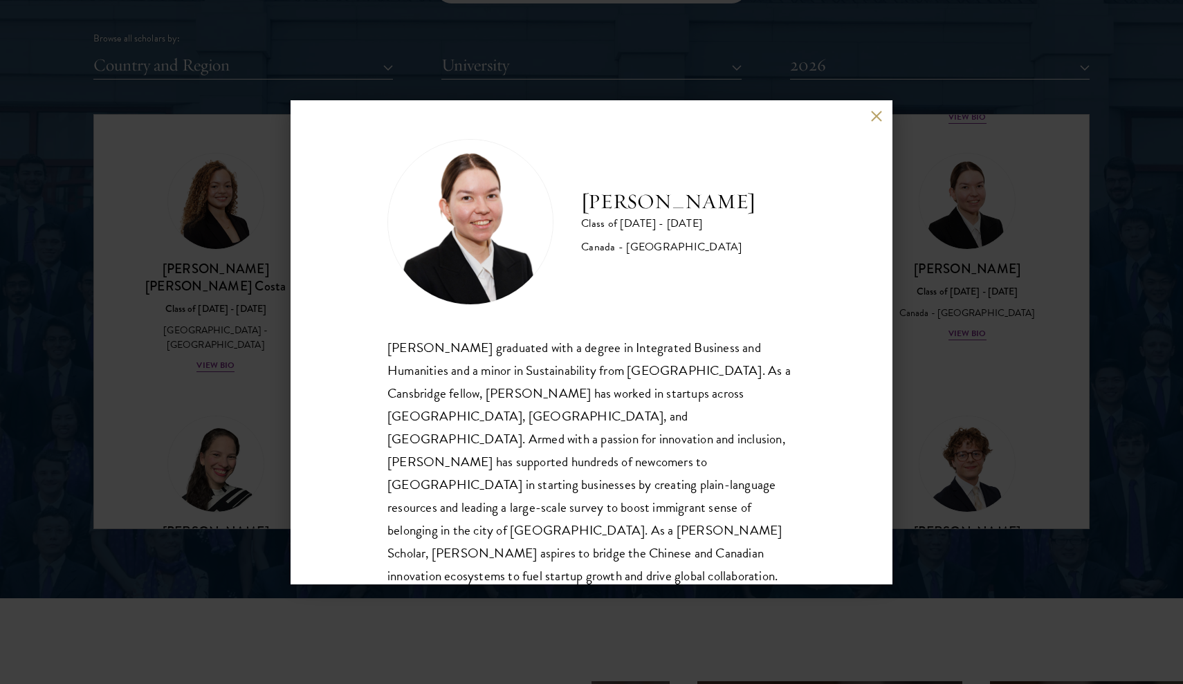
scroll to position [1, 0]
click at [964, 358] on div "[PERSON_NAME] Class of [DATE] - [DATE] [GEOGRAPHIC_DATA] - [GEOGRAPHIC_DATA] [P…" at bounding box center [591, 342] width 1183 height 684
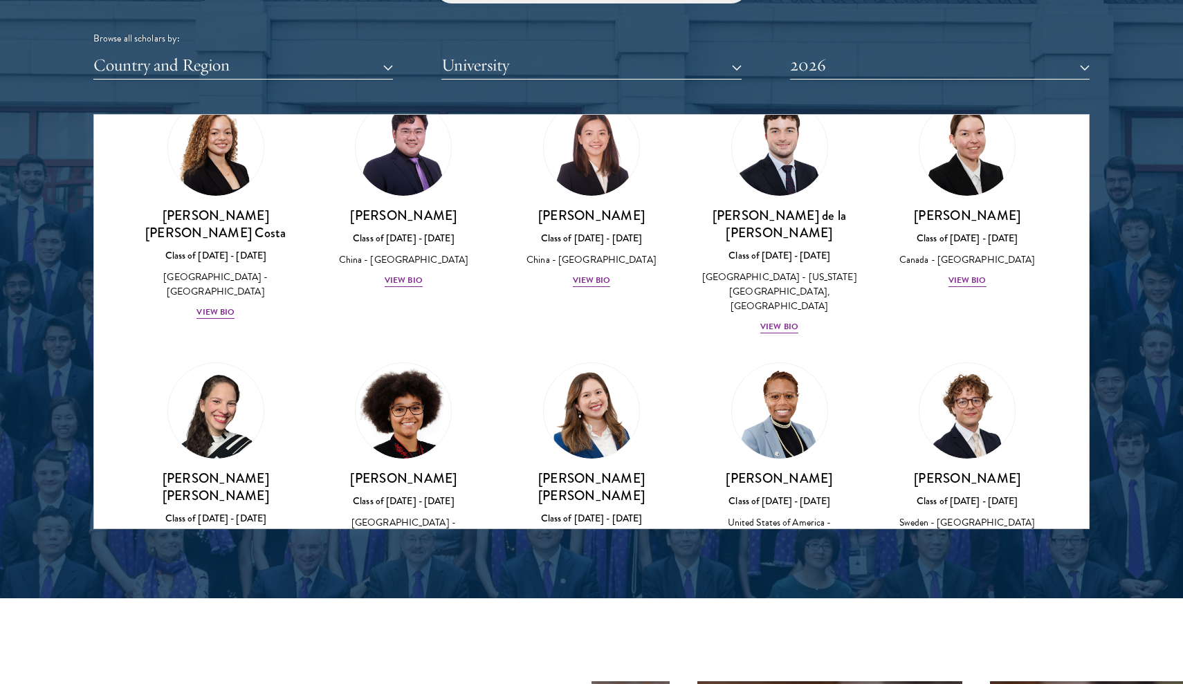
scroll to position [1556, 0]
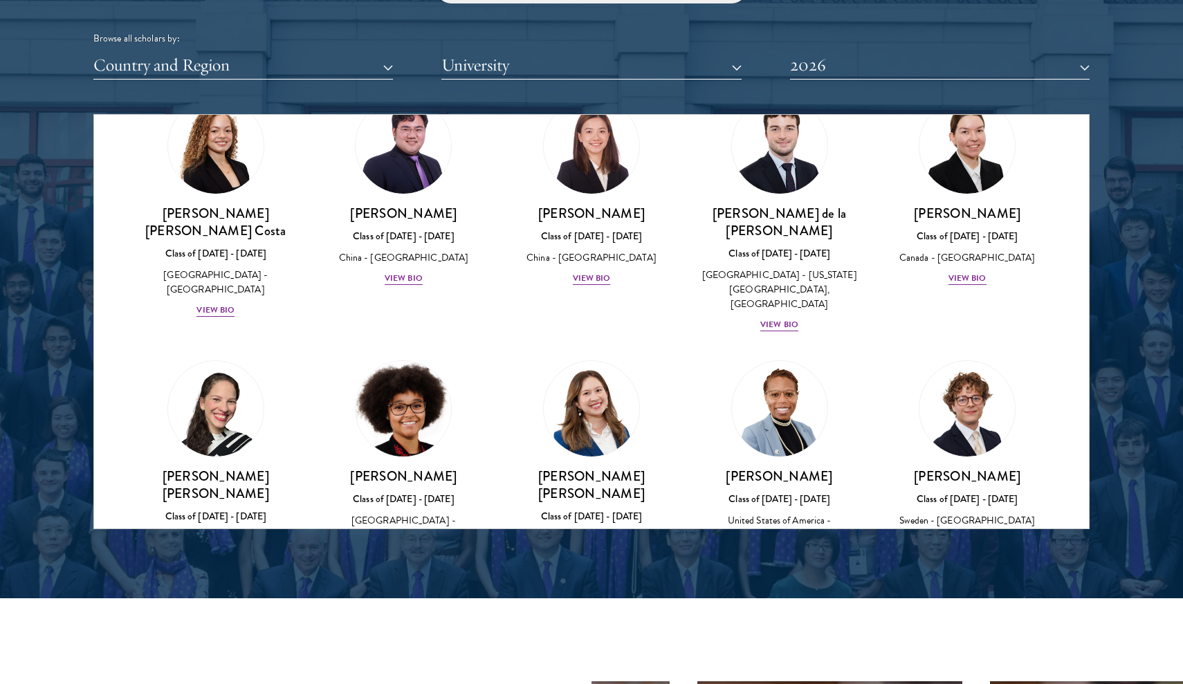
click at [408, 549] on div "View Bio" at bounding box center [404, 555] width 38 height 13
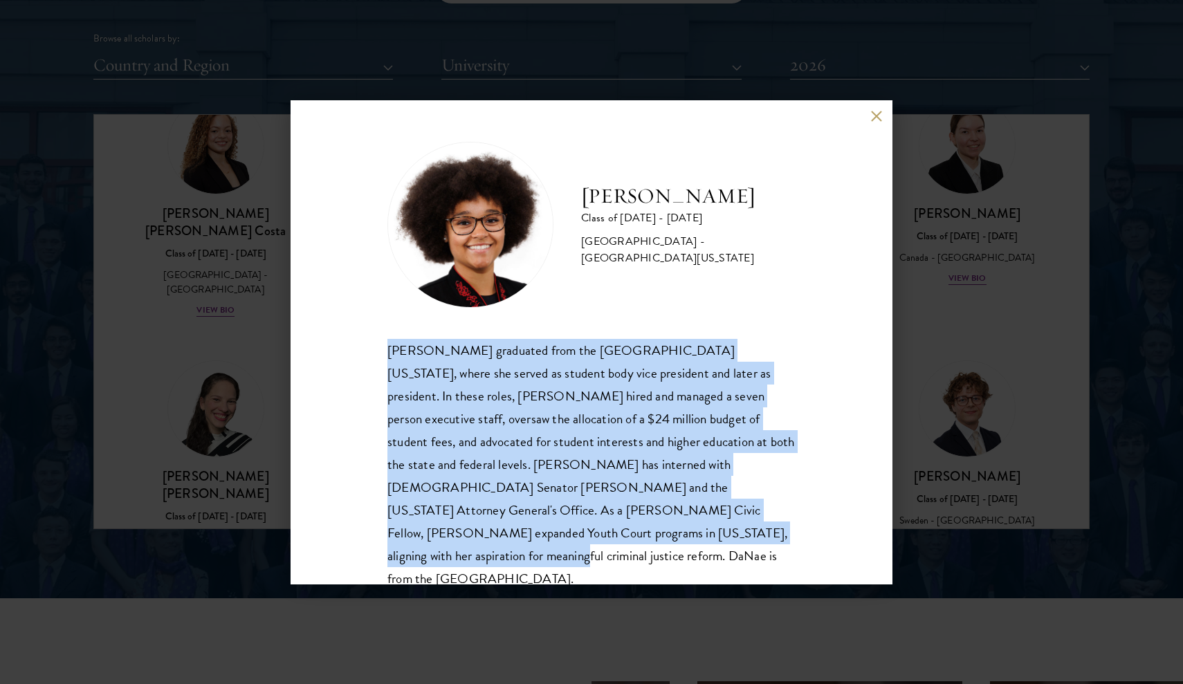
drag, startPoint x: 532, startPoint y: 537, endPoint x: 364, endPoint y: 349, distance: 252.4
click at [364, 349] on div "[PERSON_NAME] Class of [DATE] - [DATE] [GEOGRAPHIC_DATA] - [GEOGRAPHIC_DATA][US…" at bounding box center [592, 342] width 602 height 484
copy div "[PERSON_NAME] graduated from the [GEOGRAPHIC_DATA][US_STATE], where she served …"
click at [1153, 2] on div "[PERSON_NAME] Class of [DATE] - [DATE] [GEOGRAPHIC_DATA] - [GEOGRAPHIC_DATA][US…" at bounding box center [591, 342] width 1183 height 684
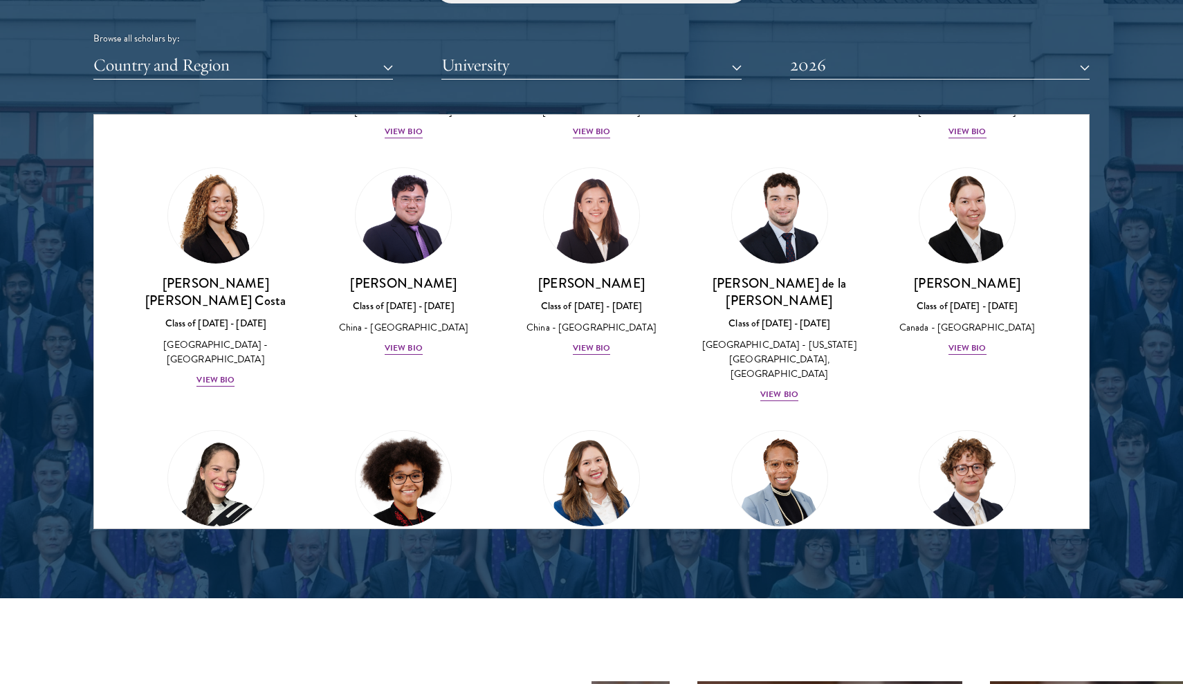
scroll to position [1481, 0]
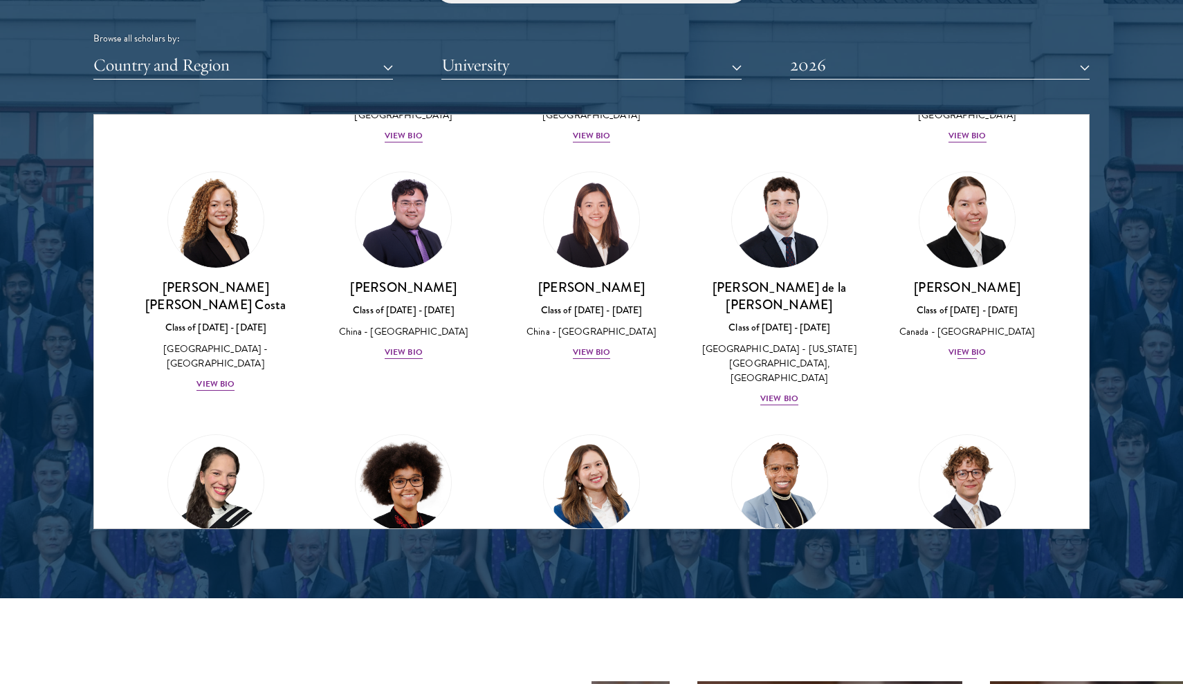
click at [969, 346] on div "View Bio" at bounding box center [968, 352] width 38 height 13
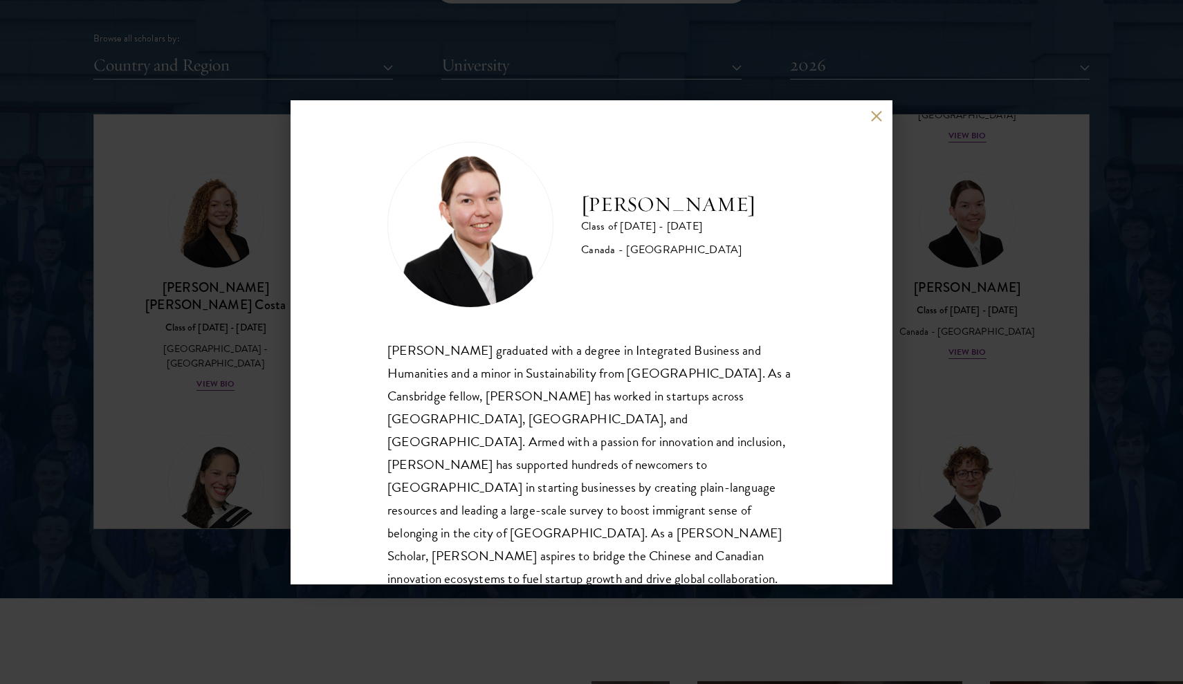
click at [973, 297] on div "[PERSON_NAME] Class of [DATE] - [DATE] [GEOGRAPHIC_DATA] - [GEOGRAPHIC_DATA] [P…" at bounding box center [591, 342] width 1183 height 684
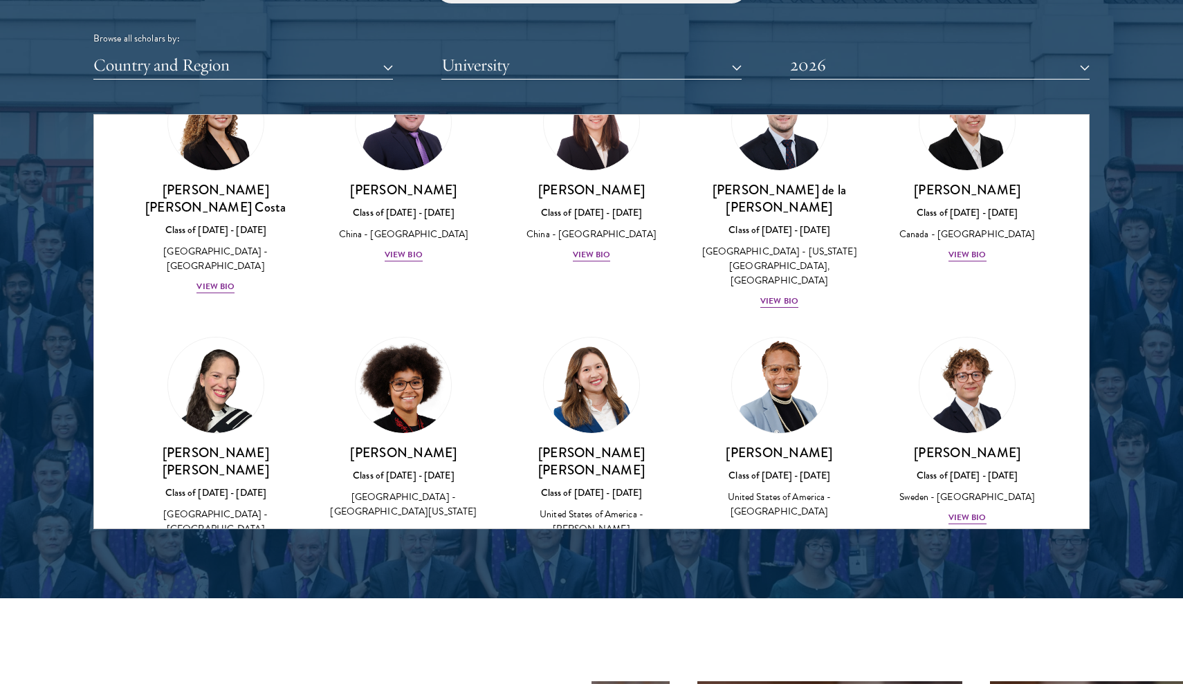
scroll to position [1587, 0]
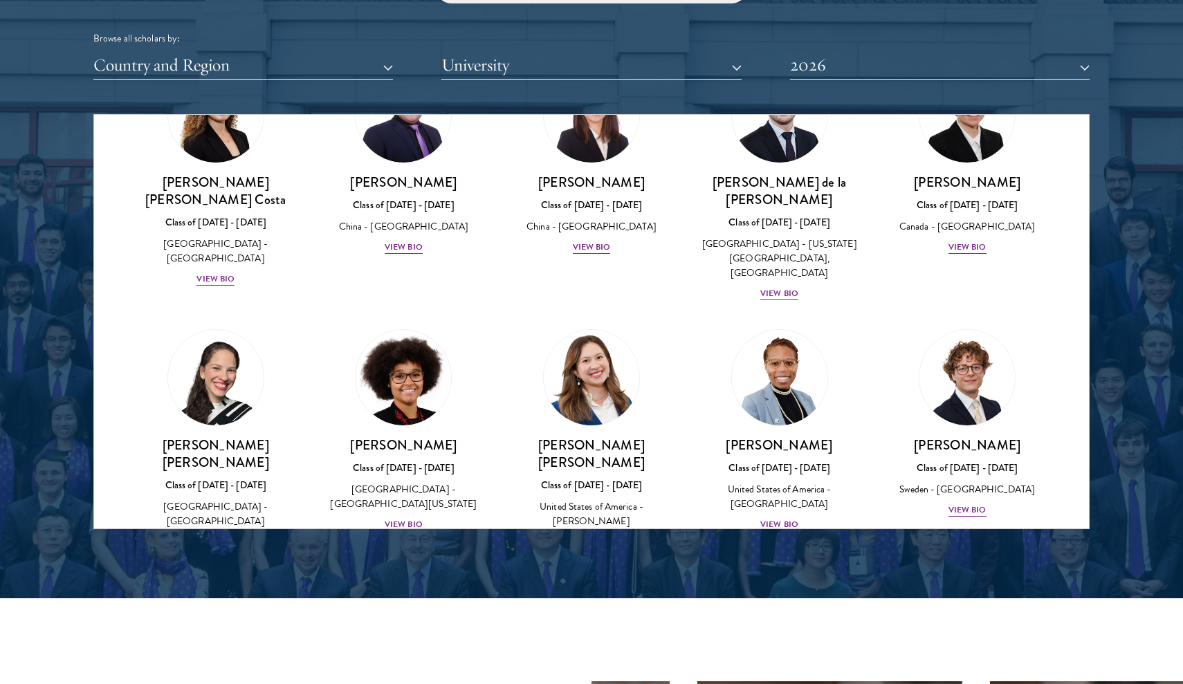
click at [594, 550] on div "View Bio" at bounding box center [592, 556] width 38 height 13
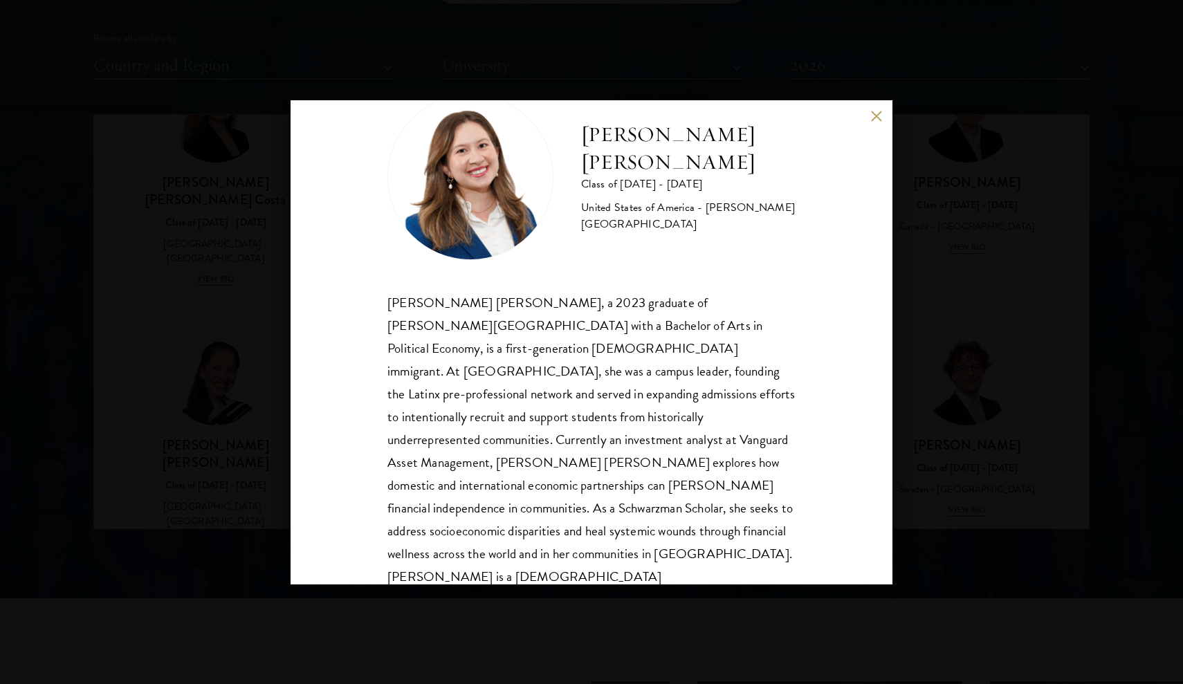
scroll to position [47, 0]
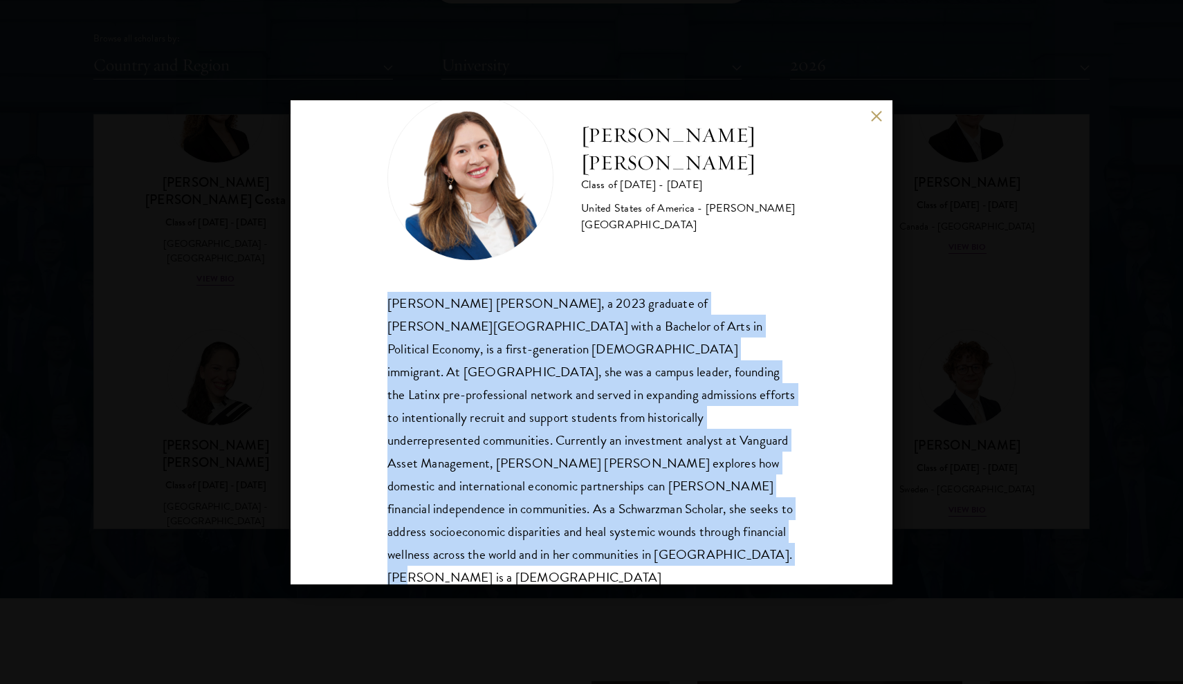
drag, startPoint x: 392, startPoint y: 301, endPoint x: 738, endPoint y: 536, distance: 418.6
click at [738, 536] on div "[PERSON_NAME] [PERSON_NAME], a 2023 graduate of [PERSON_NAME][GEOGRAPHIC_DATA] …" at bounding box center [591, 452] width 408 height 320
copy div "[PERSON_NAME] [PERSON_NAME], a 2023 graduate of [PERSON_NAME][GEOGRAPHIC_DATA] …"
